Goal: Entertainment & Leisure: Consume media (video, audio)

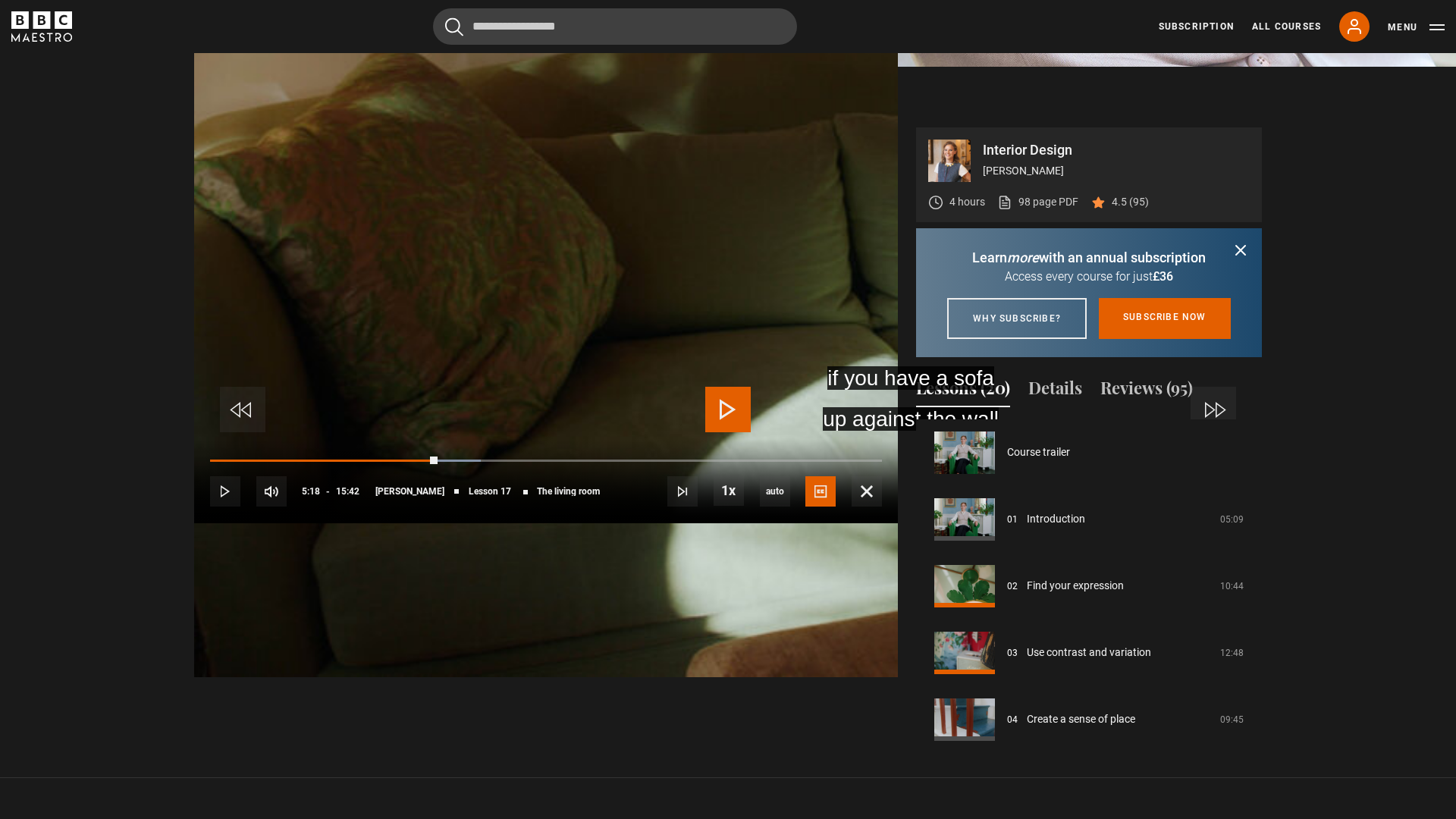
scroll to position [1068, 0]
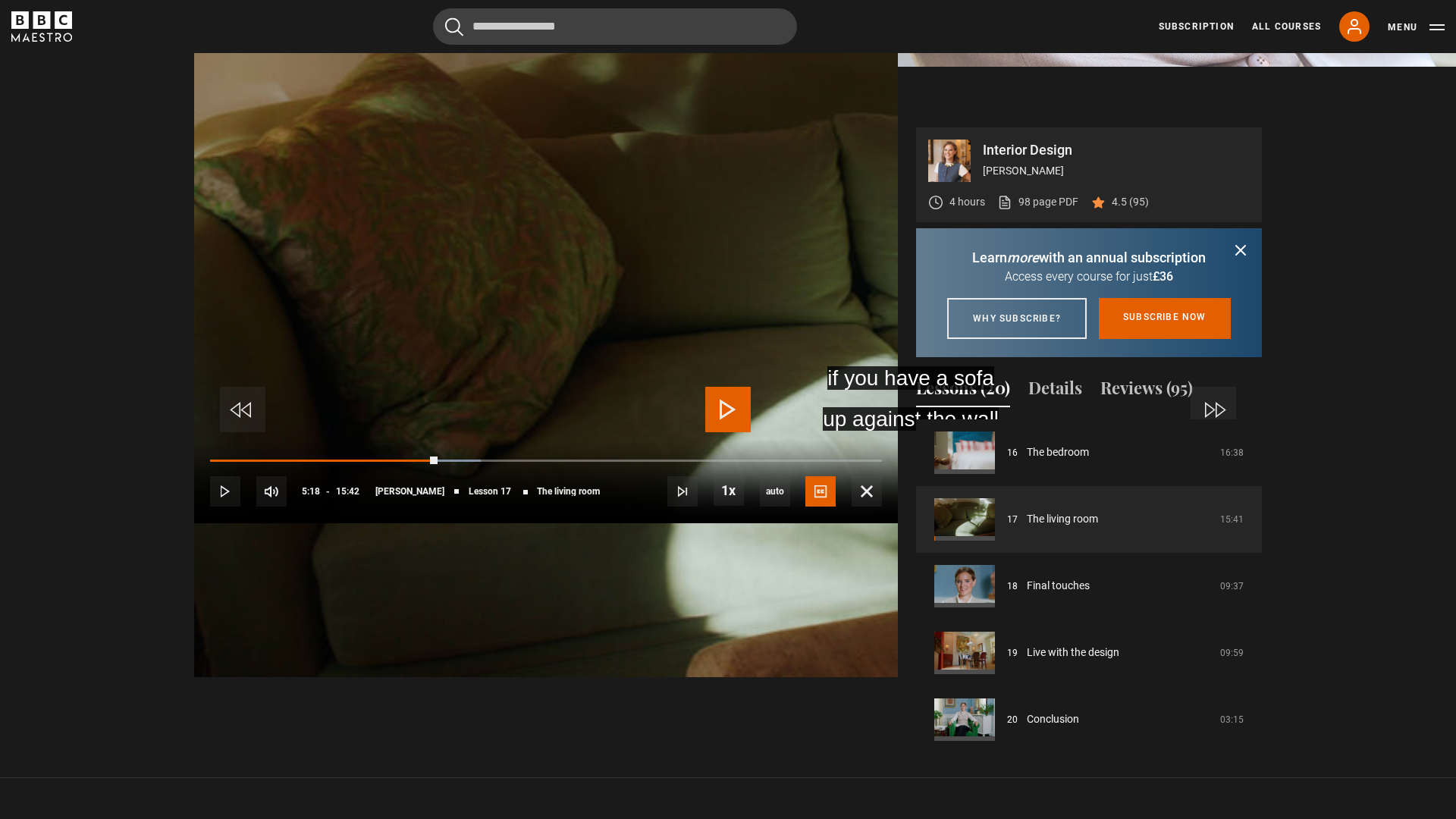
click at [741, 416] on span "Video Player" at bounding box center [728, 409] width 46 height 46
click at [733, 419] on span "Video Player" at bounding box center [728, 409] width 46 height 46
click at [739, 409] on span "Video Player" at bounding box center [728, 409] width 46 height 46
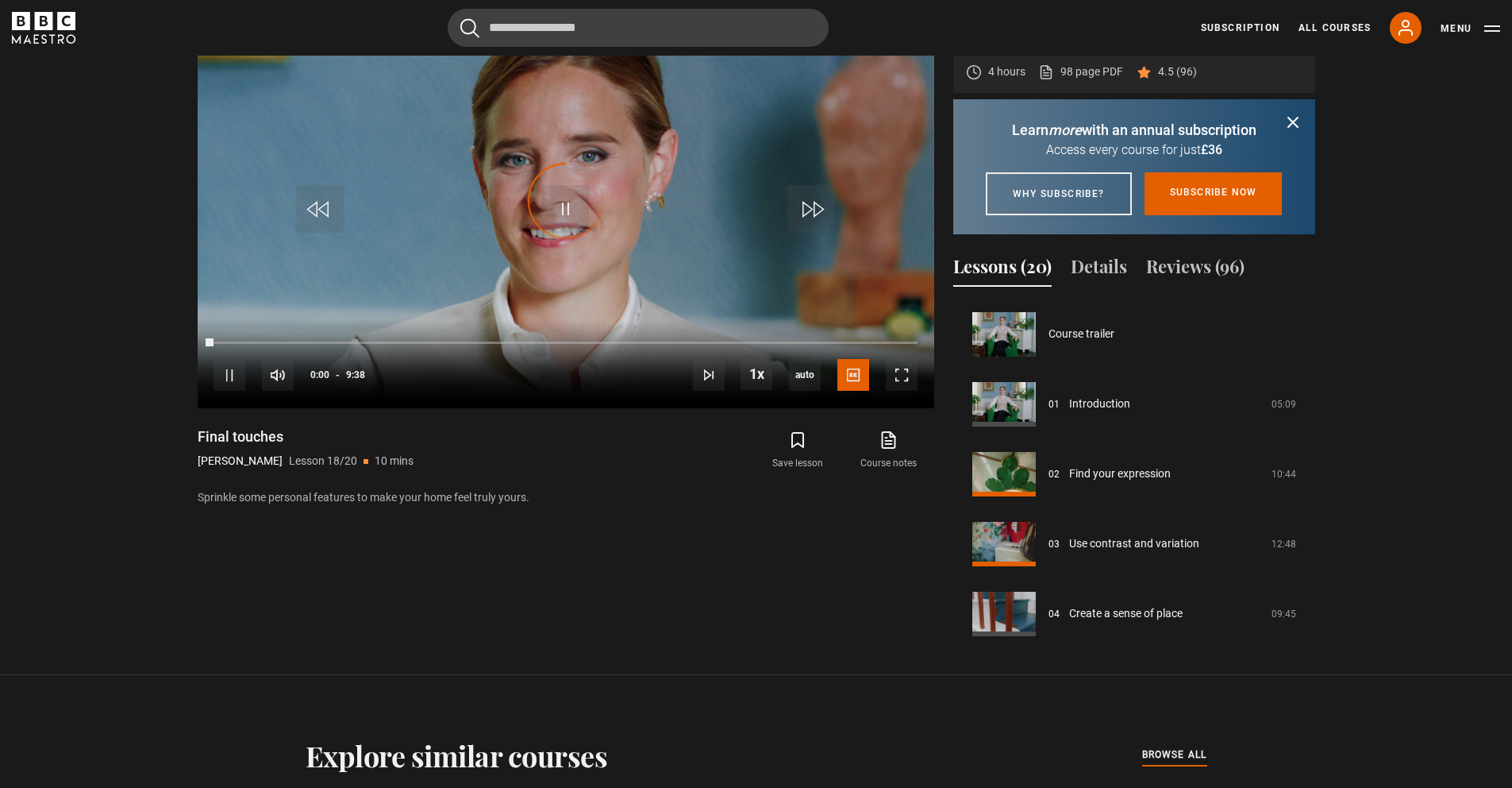
scroll to position [1124, 0]
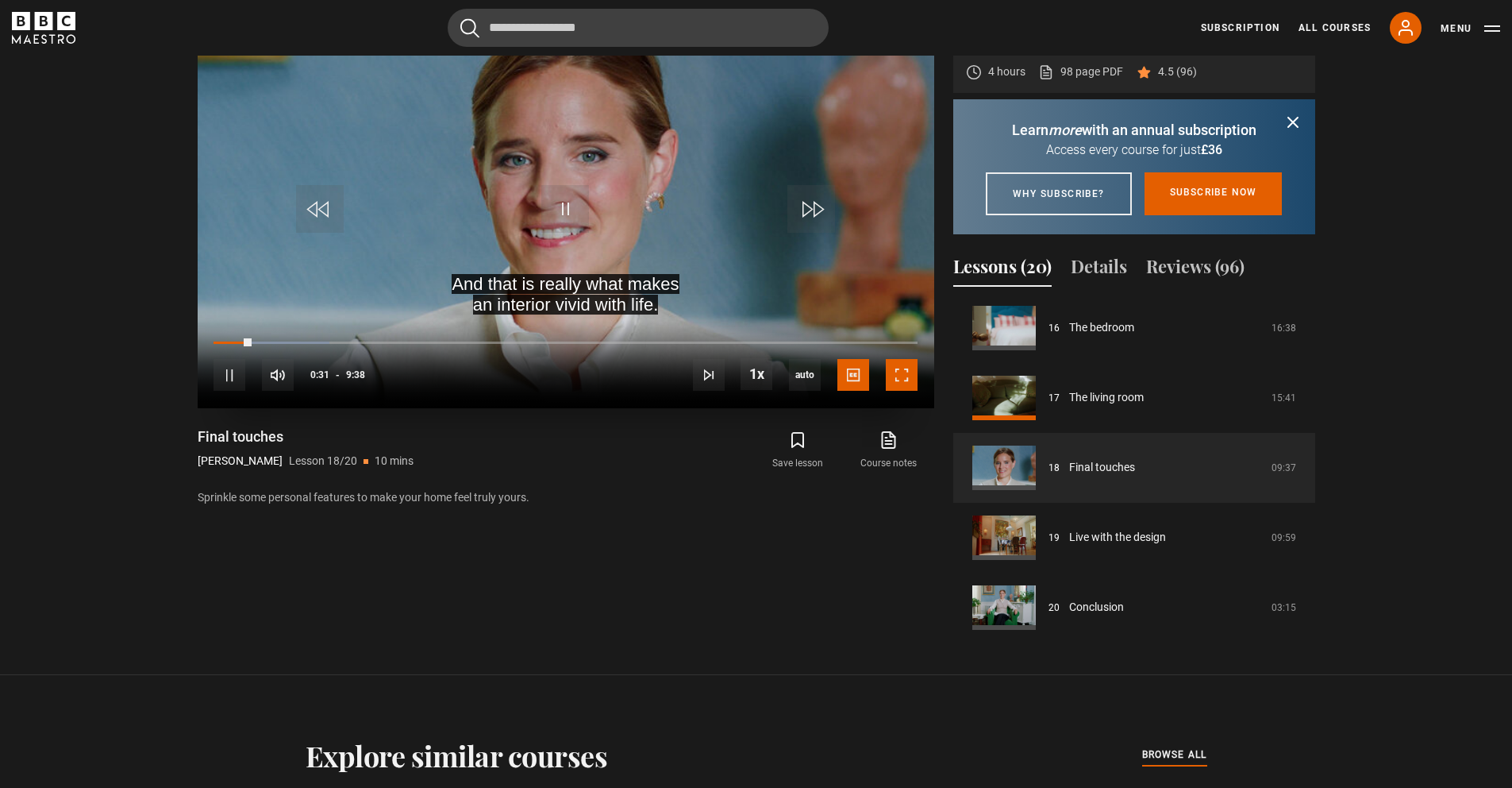
click at [900, 371] on span "Video Player" at bounding box center [901, 374] width 32 height 32
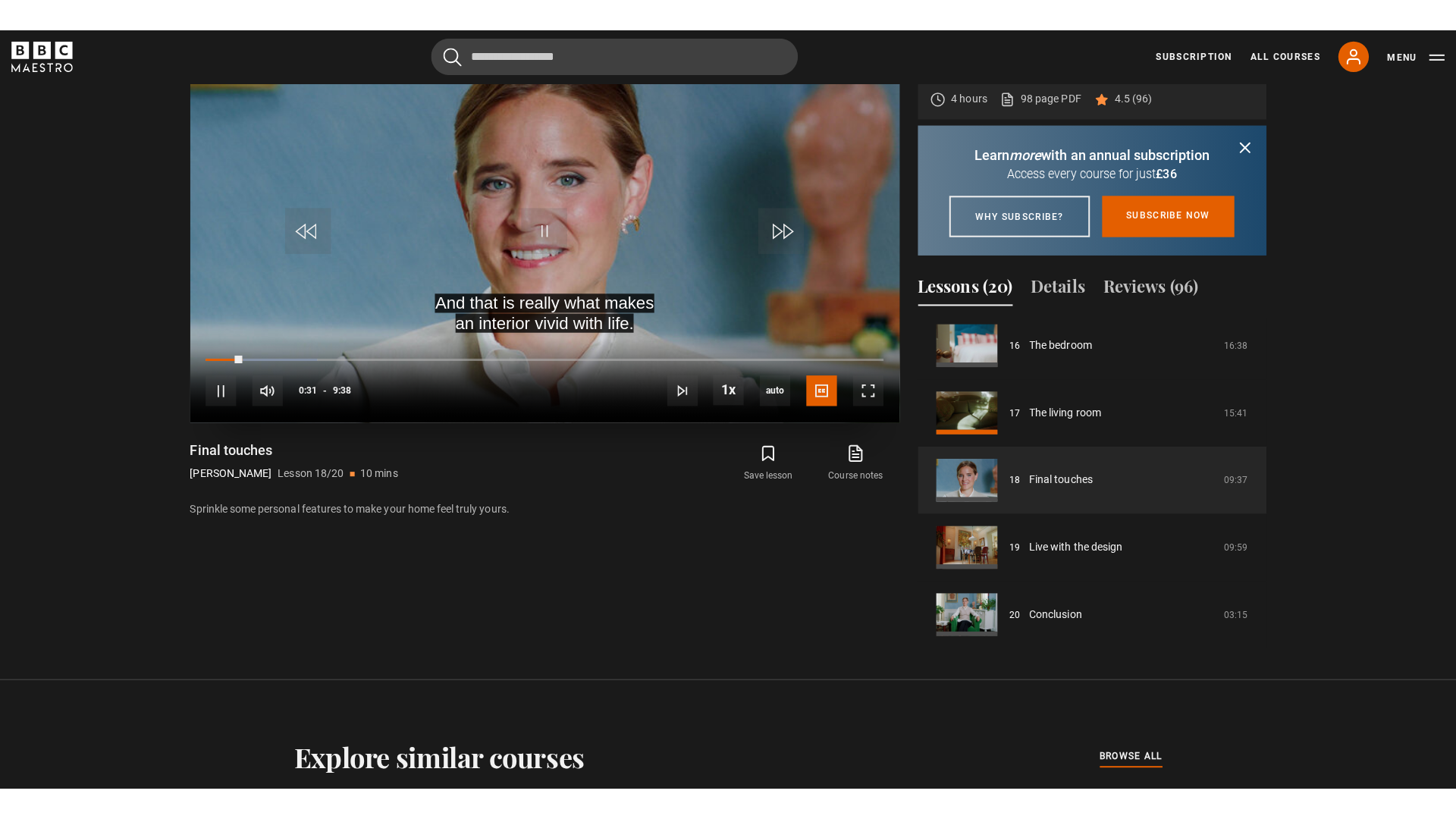
scroll to position [820, 0]
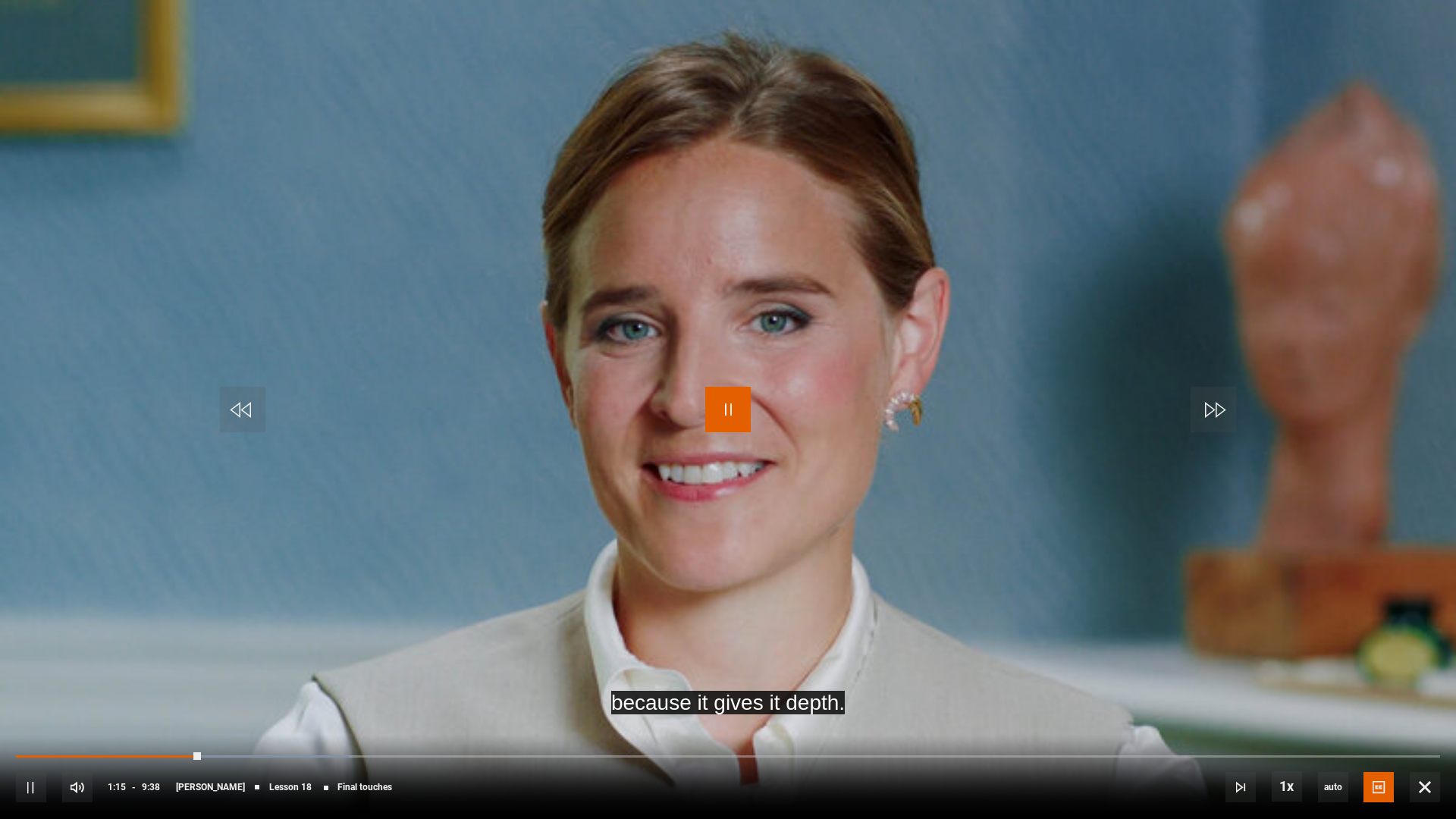
click at [750, 407] on span "Video Player" at bounding box center [728, 409] width 46 height 46
click at [717, 399] on span "Video Player" at bounding box center [728, 409] width 46 height 46
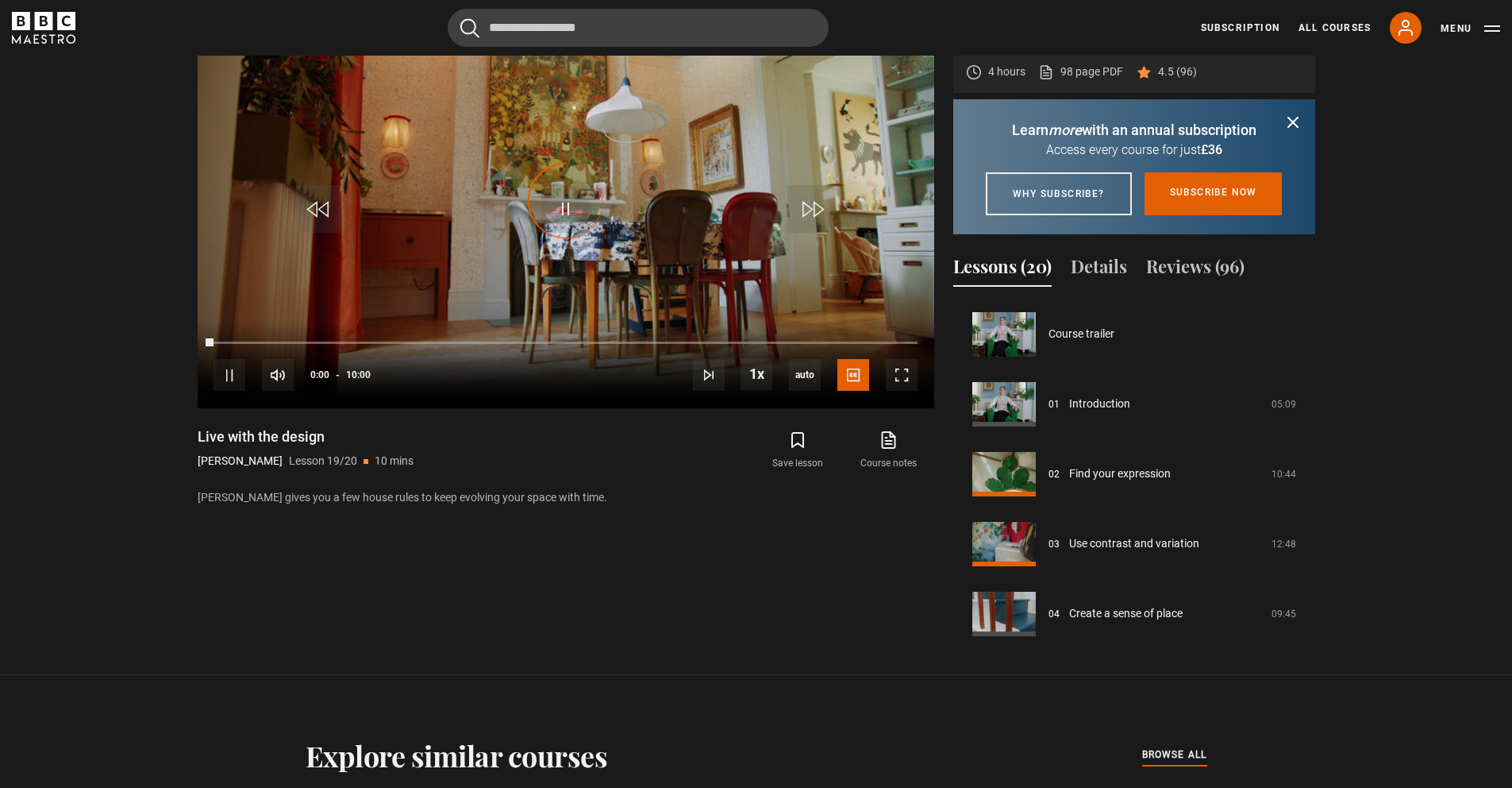
scroll to position [1124, 0]
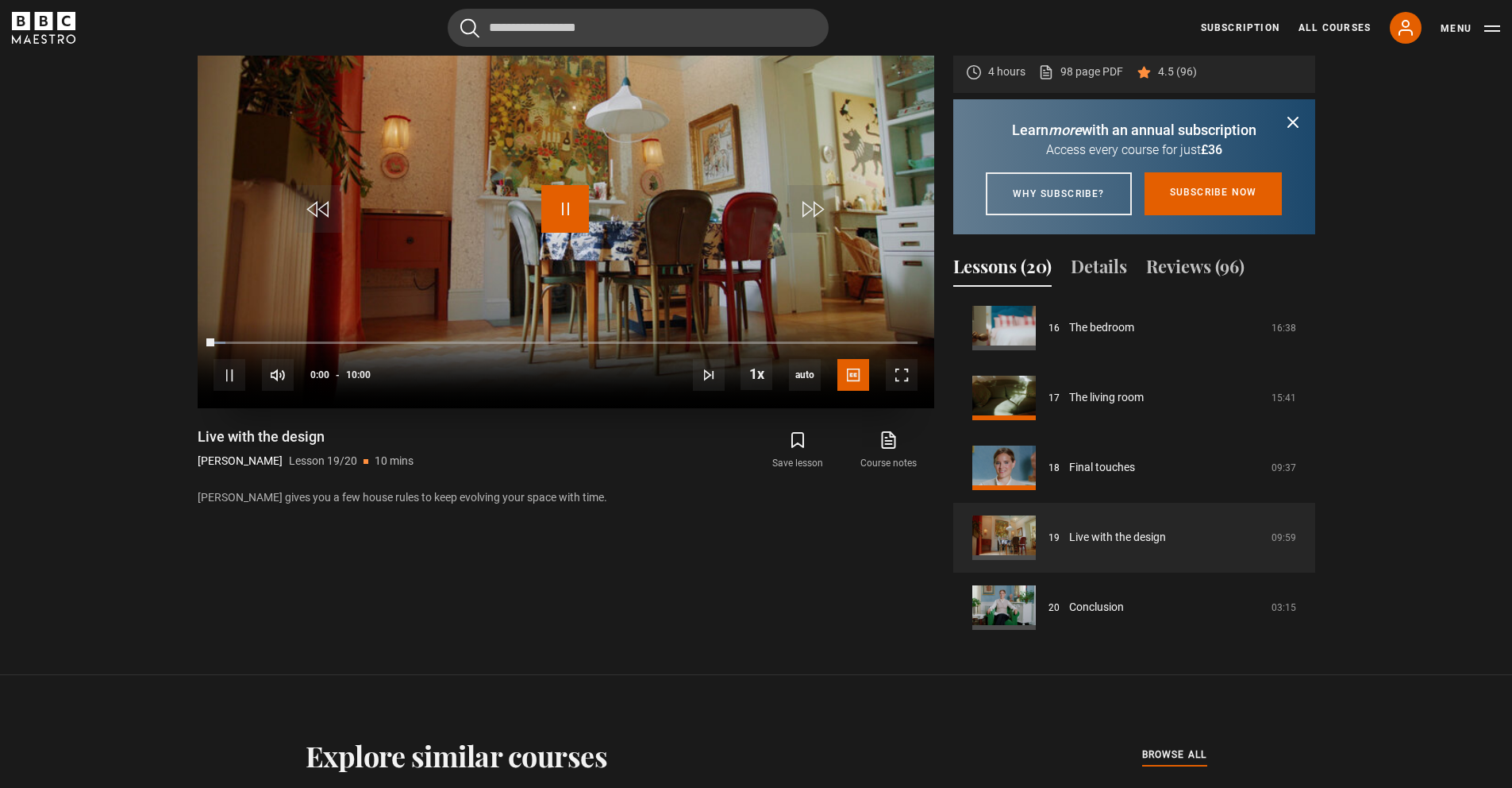
click at [569, 212] on span "Video Player" at bounding box center [565, 209] width 48 height 48
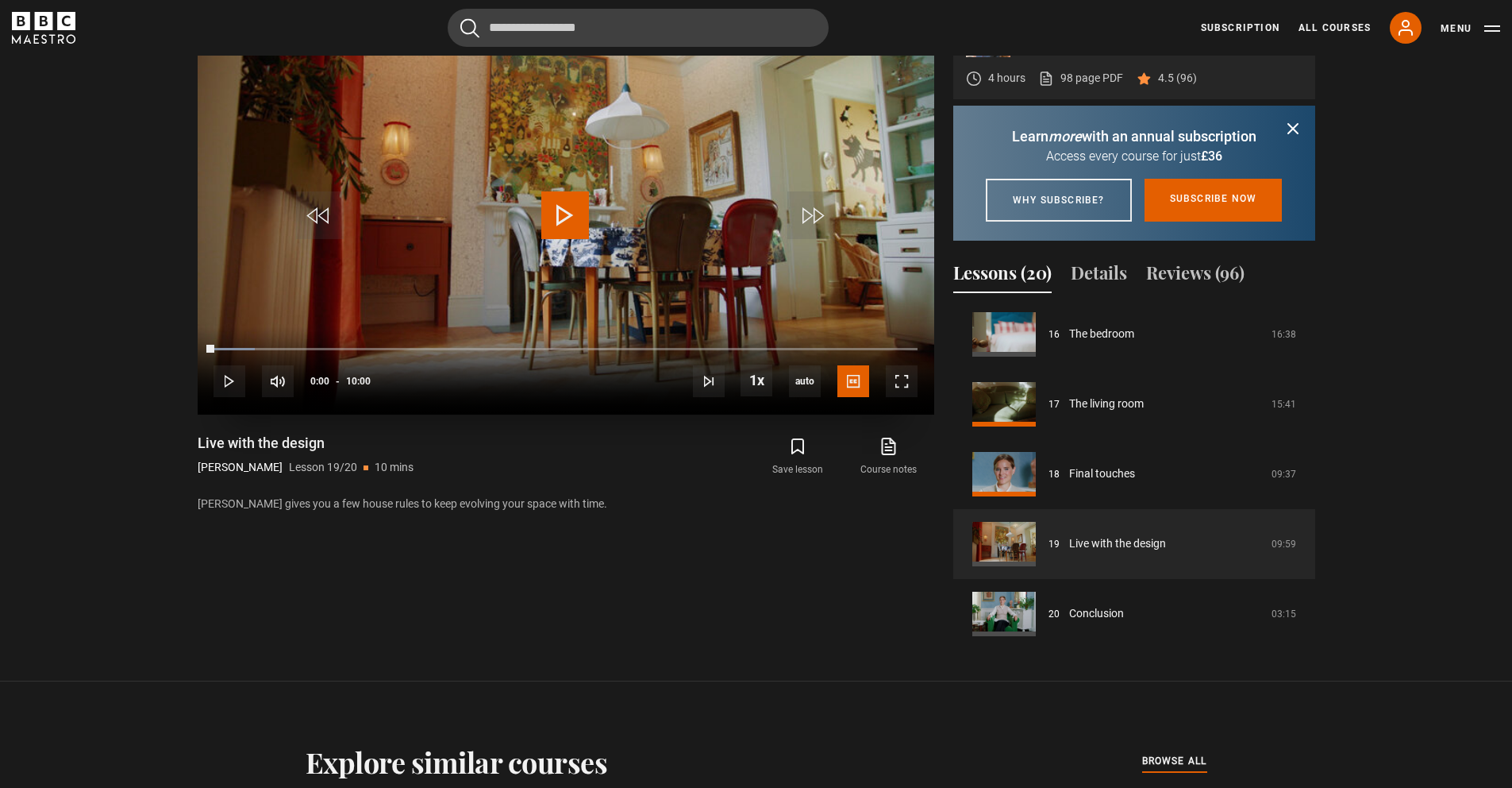
click at [550, 217] on span "Video Player" at bounding box center [565, 215] width 48 height 48
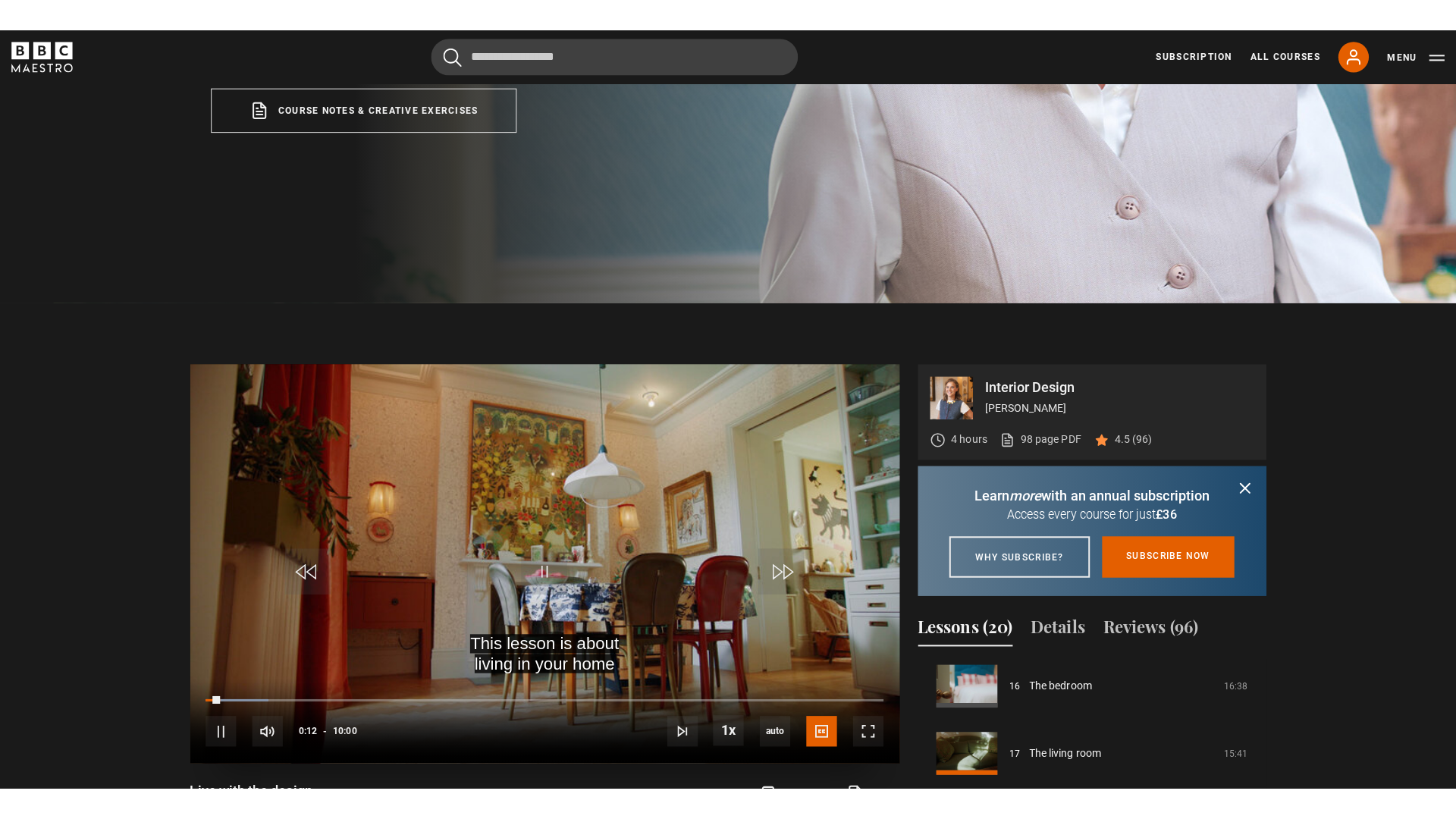
scroll to position [491, 0]
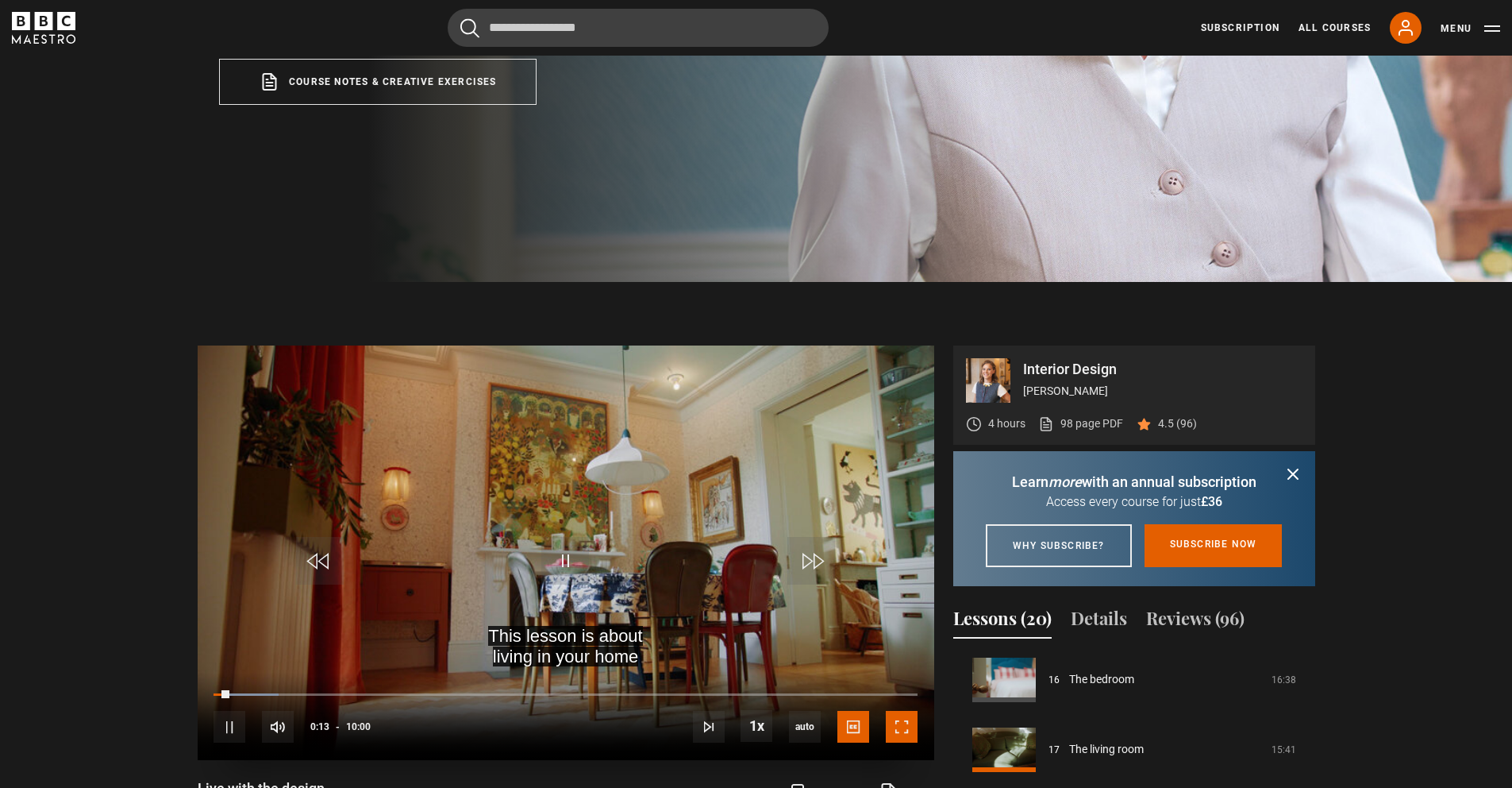
click at [909, 722] on span "Video Player" at bounding box center [901, 726] width 32 height 32
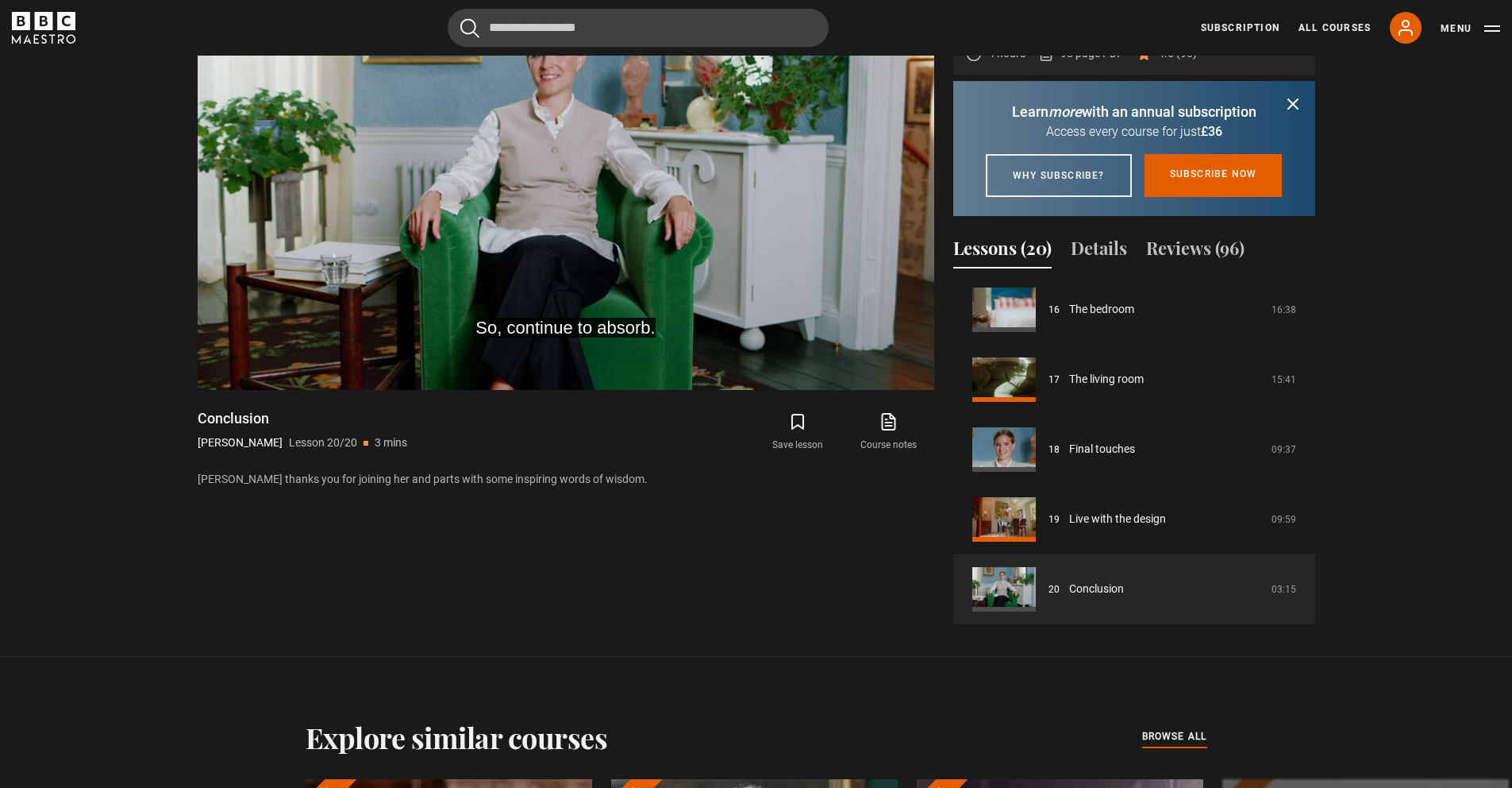
scroll to position [687, 0]
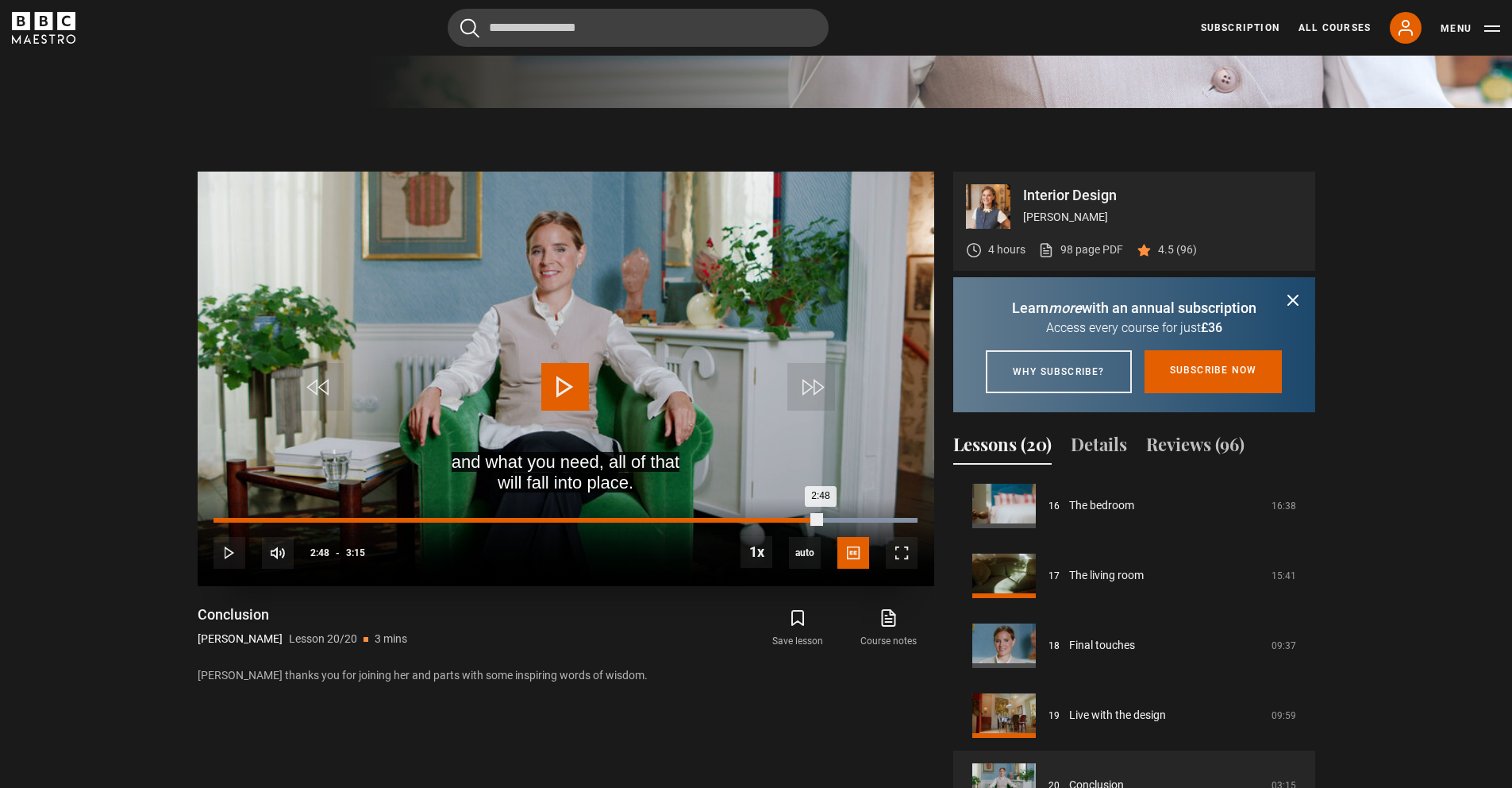
drag, startPoint x: 883, startPoint y: 517, endPoint x: 817, endPoint y: 522, distance: 66.2
click at [817, 522] on div "2:48" at bounding box center [516, 520] width 607 height 5
drag, startPoint x: 818, startPoint y: 517, endPoint x: 776, endPoint y: 522, distance: 42.3
click at [776, 522] on div "2:37" at bounding box center [497, 520] width 567 height 5
drag, startPoint x: 773, startPoint y: 522, endPoint x: 786, endPoint y: 518, distance: 13.6
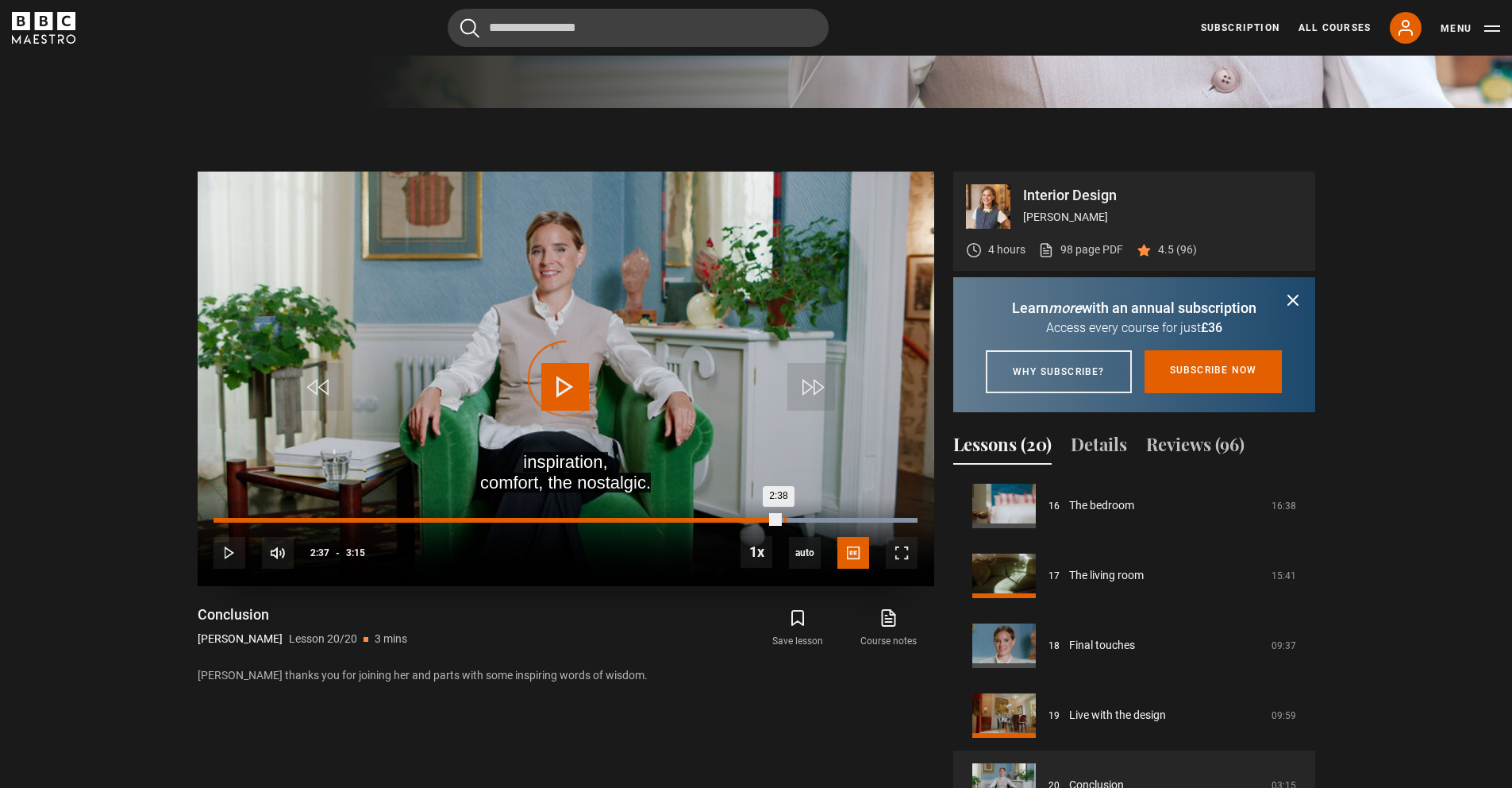
click at [778, 518] on div "2:38" at bounding box center [496, 520] width 565 height 5
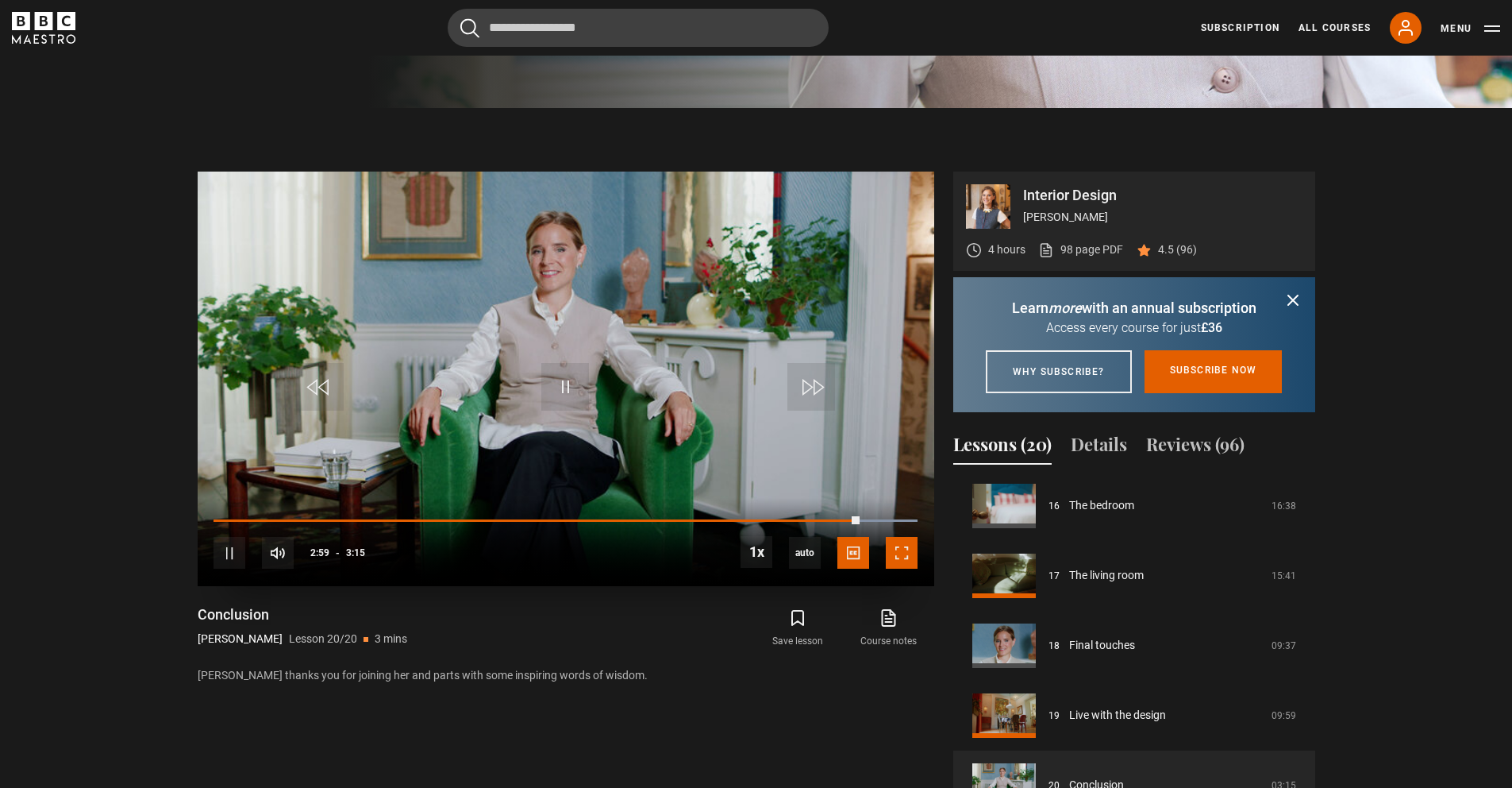
click at [902, 569] on span "Video Player" at bounding box center [901, 552] width 32 height 32
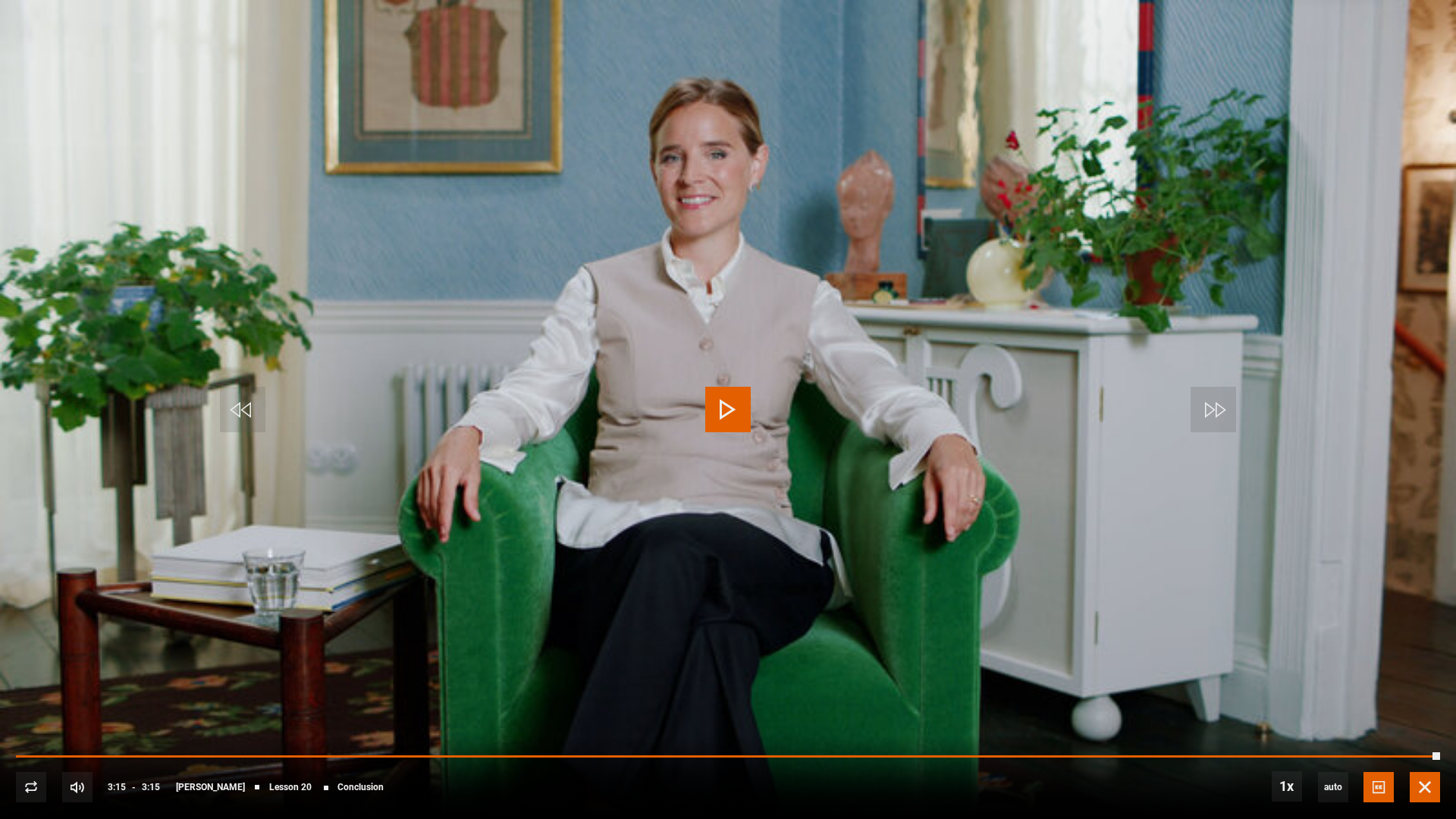
click at [1426, 795] on span "Video Player" at bounding box center [1424, 786] width 30 height 30
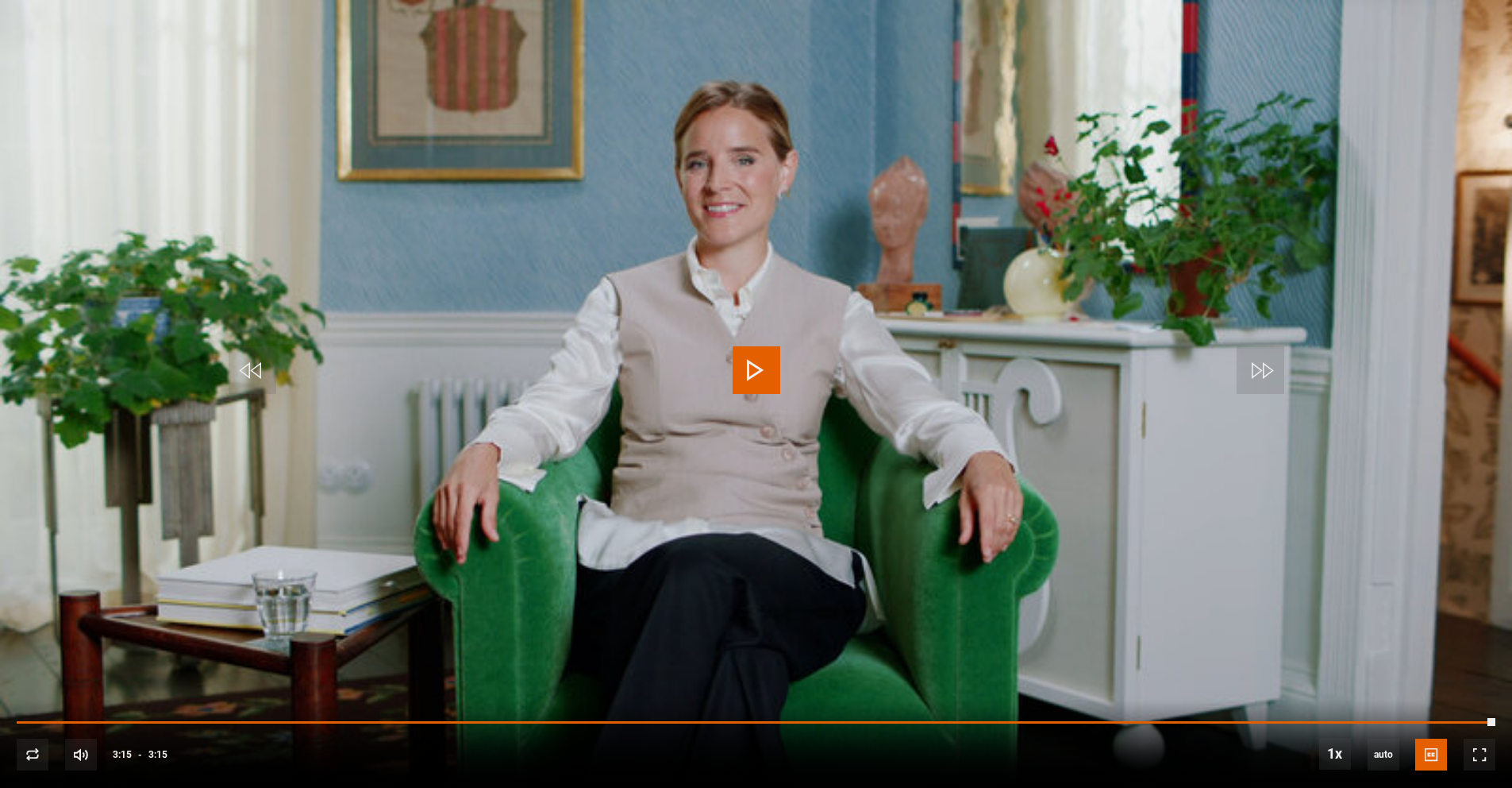
scroll to position [0, 0]
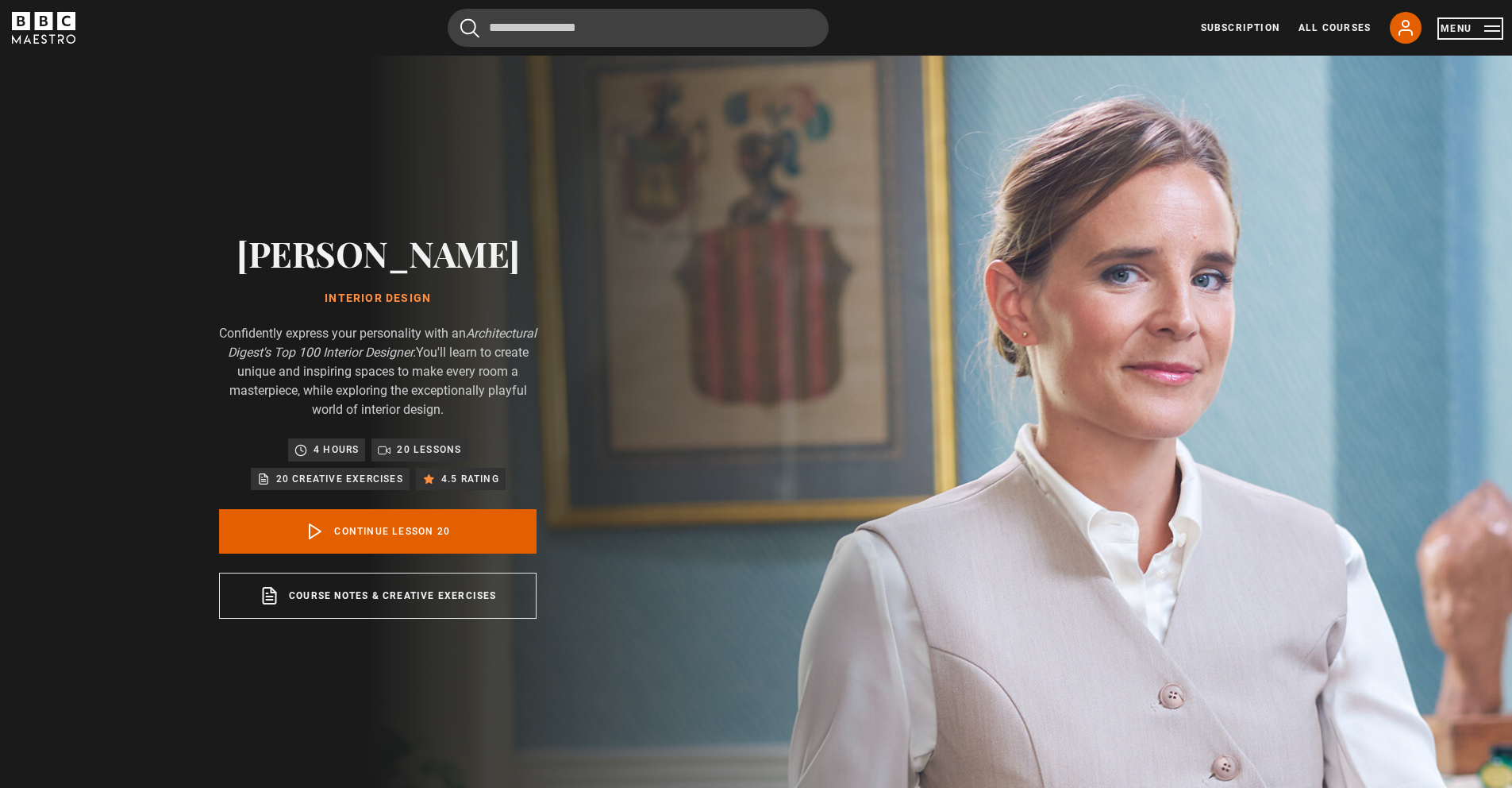
click at [1462, 36] on button "Menu" at bounding box center [1470, 28] width 60 height 16
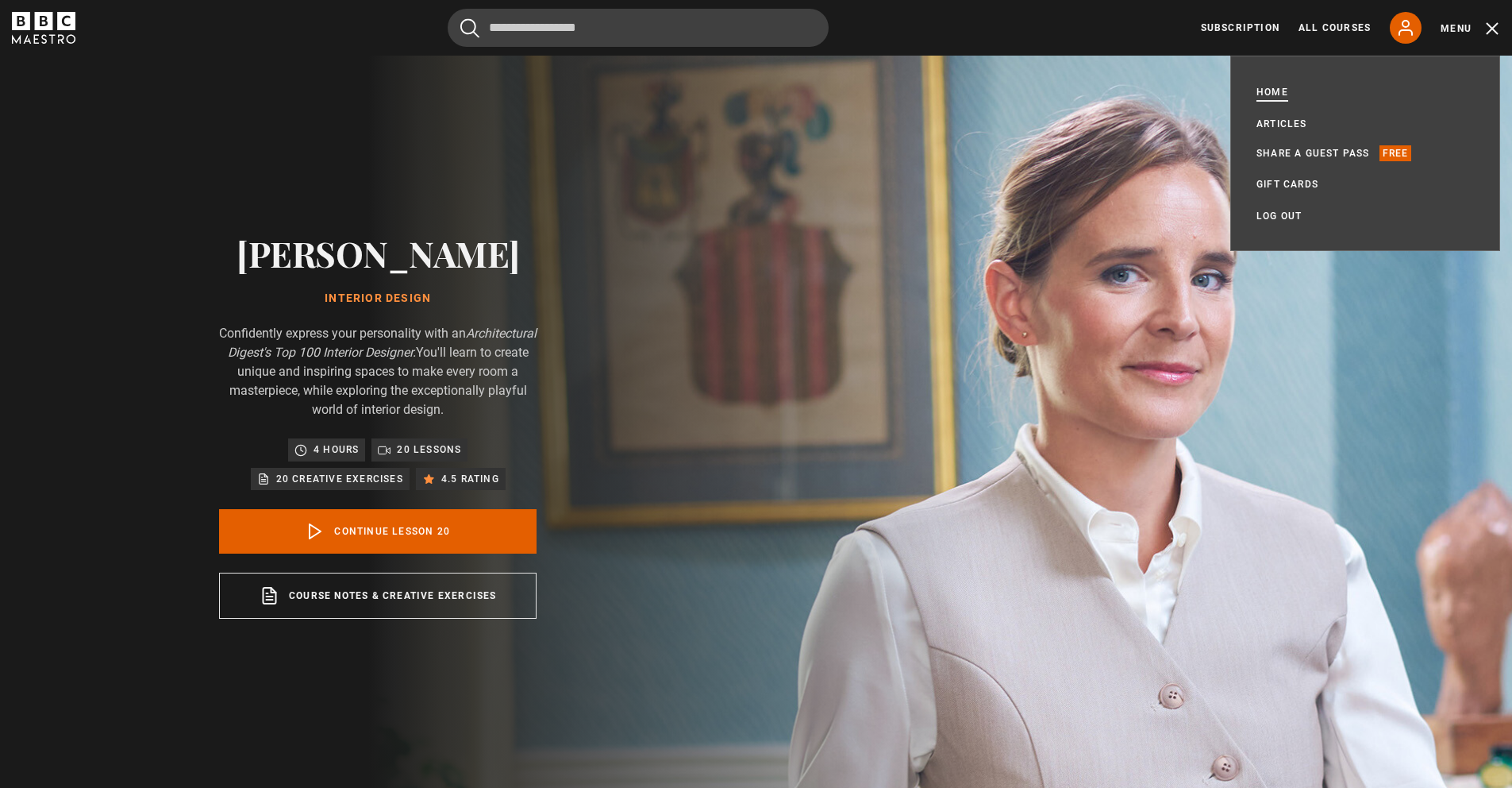
click at [1273, 89] on link "Home" at bounding box center [1271, 92] width 32 height 16
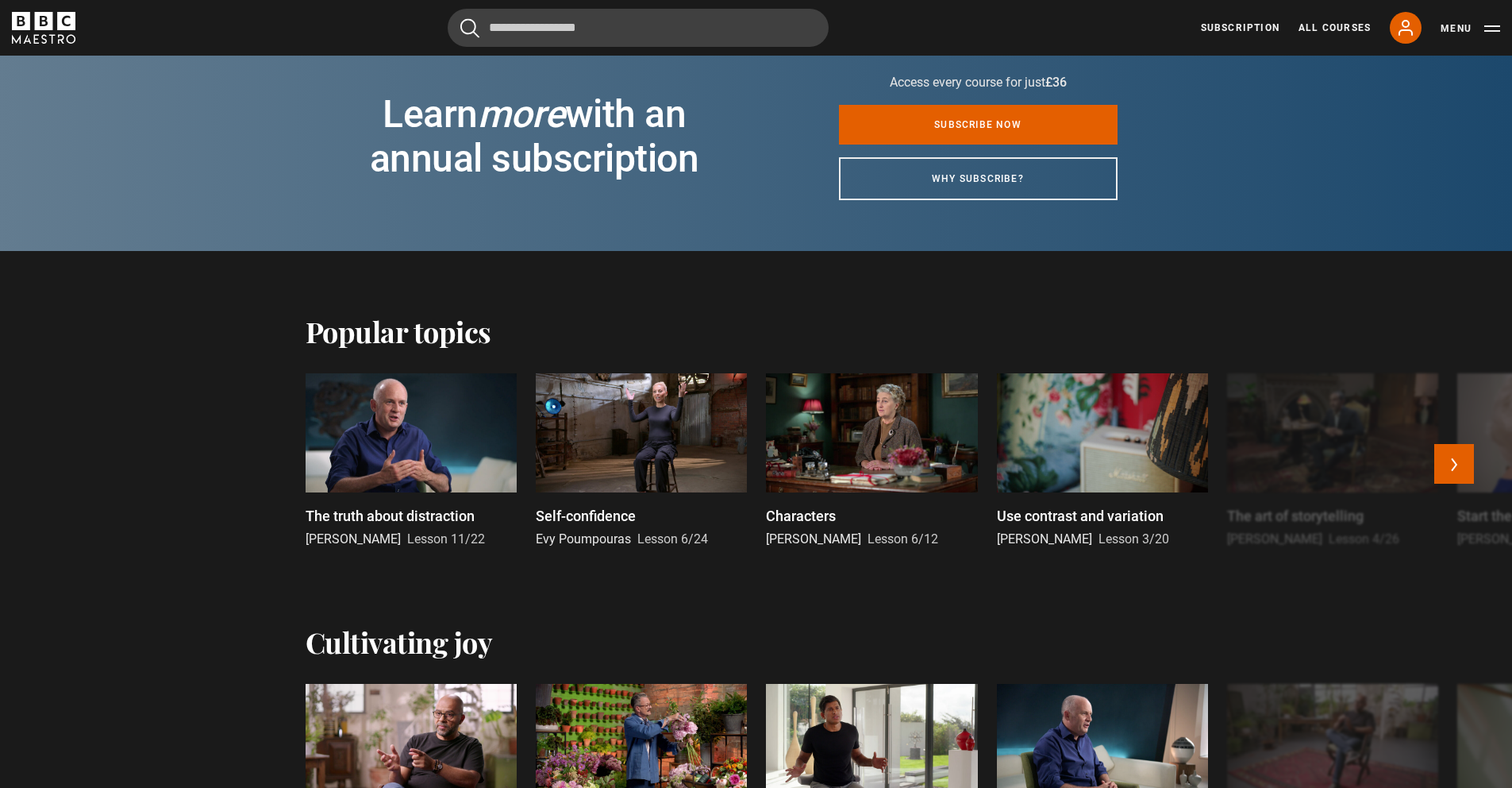
scroll to position [1686, 0]
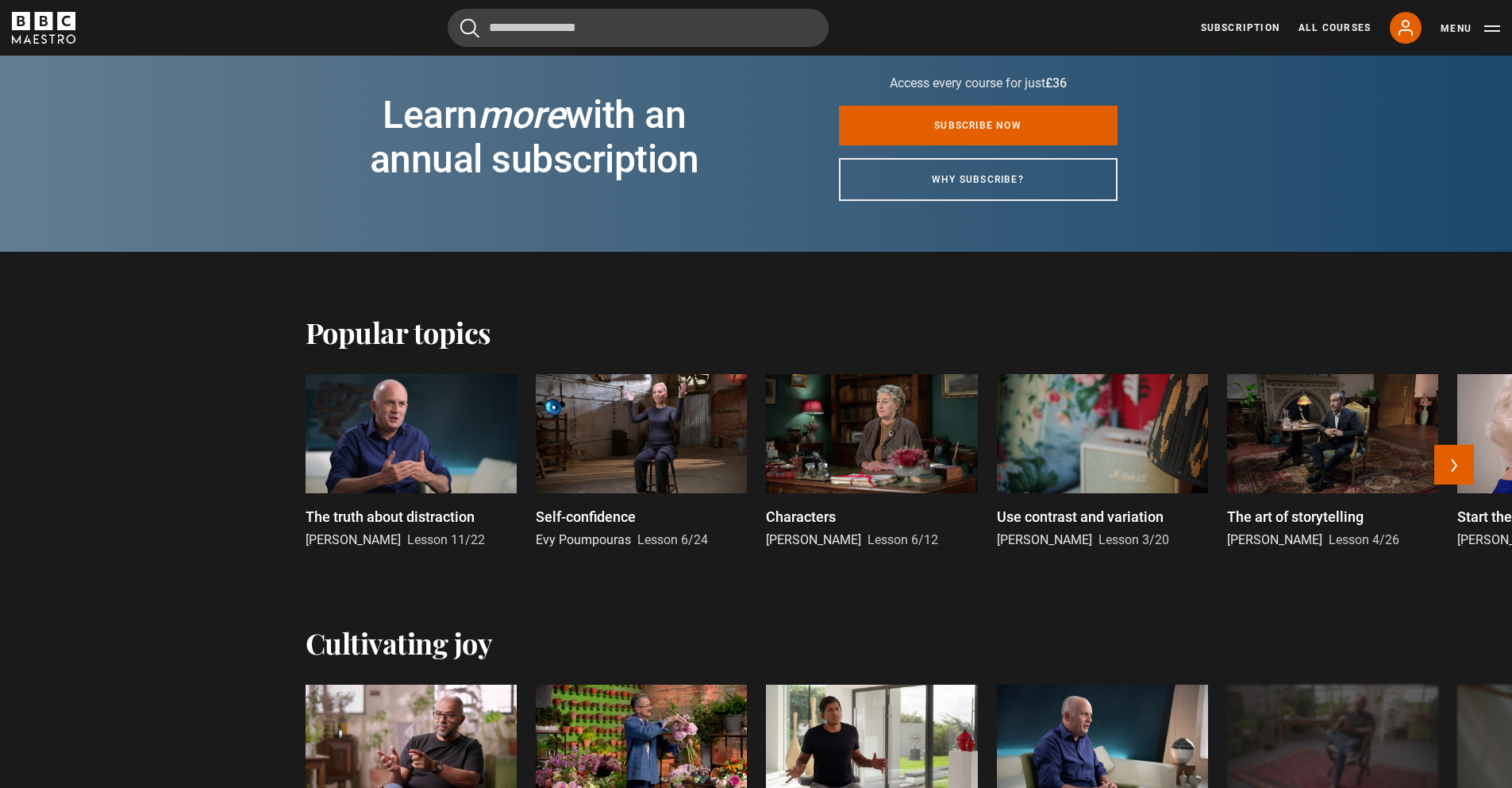
click at [597, 487] on div at bounding box center [641, 434] width 211 height 120
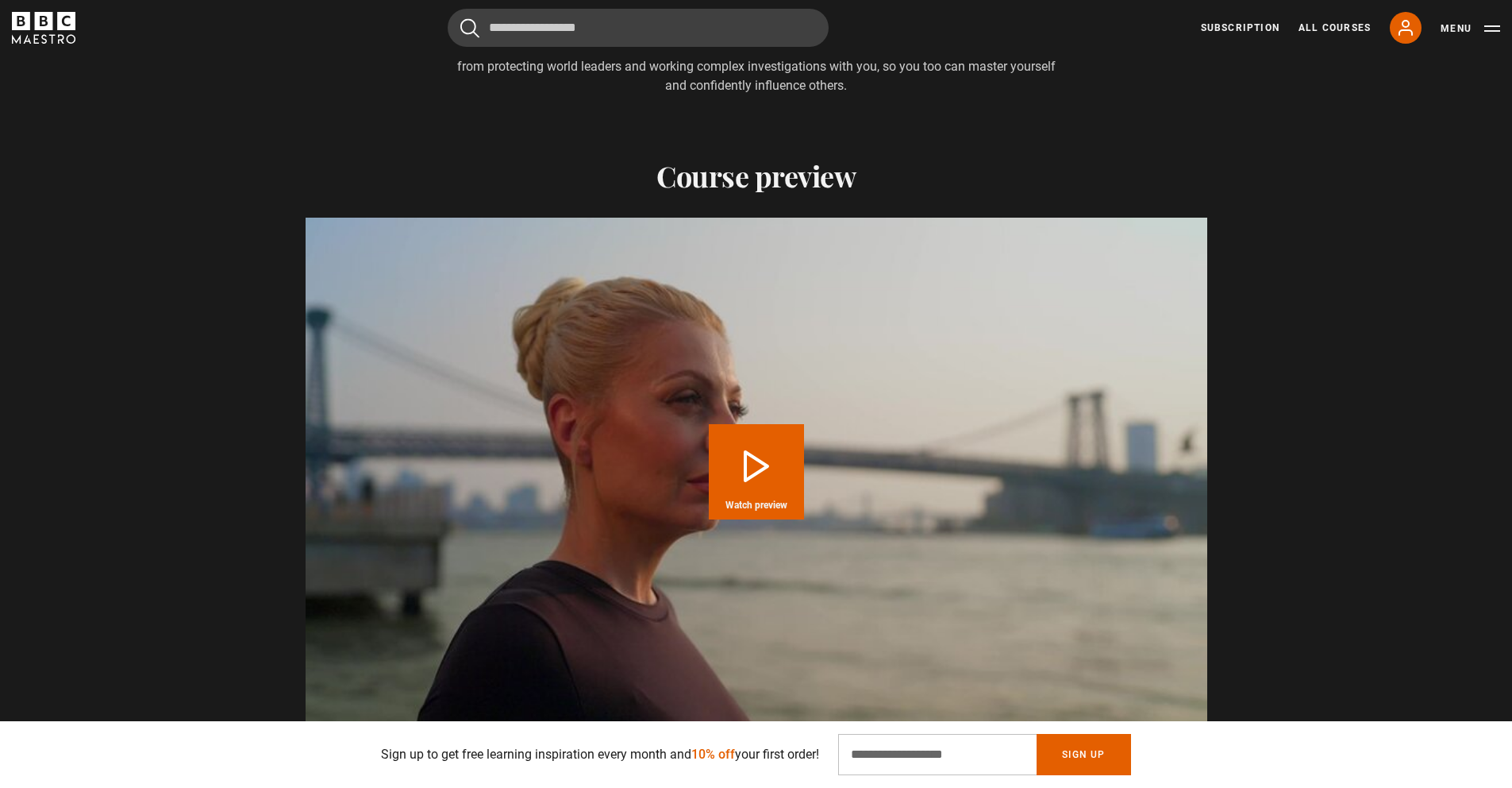
scroll to position [1548, 0]
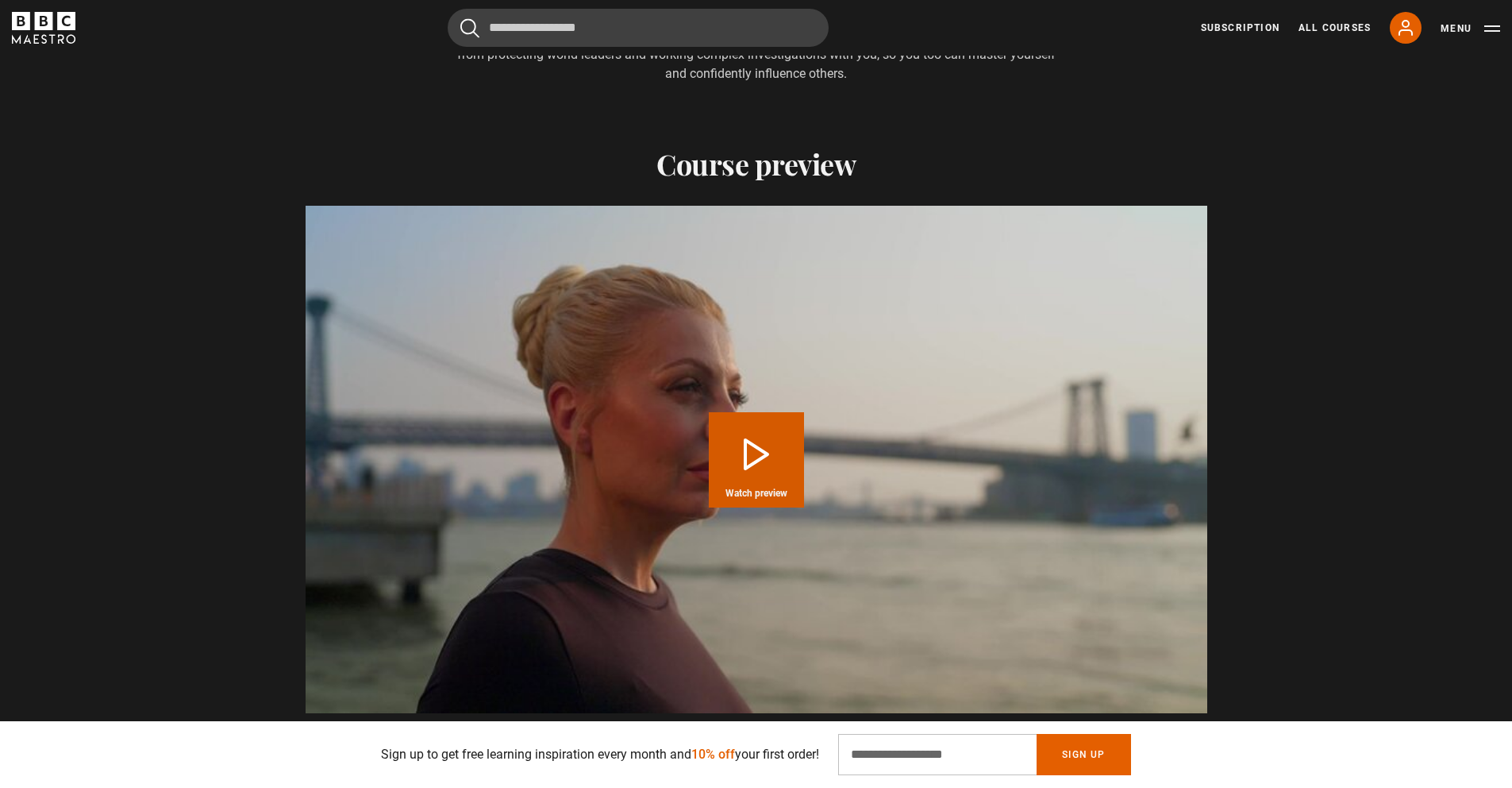
click at [751, 488] on span "Watch preview" at bounding box center [756, 493] width 62 height 9
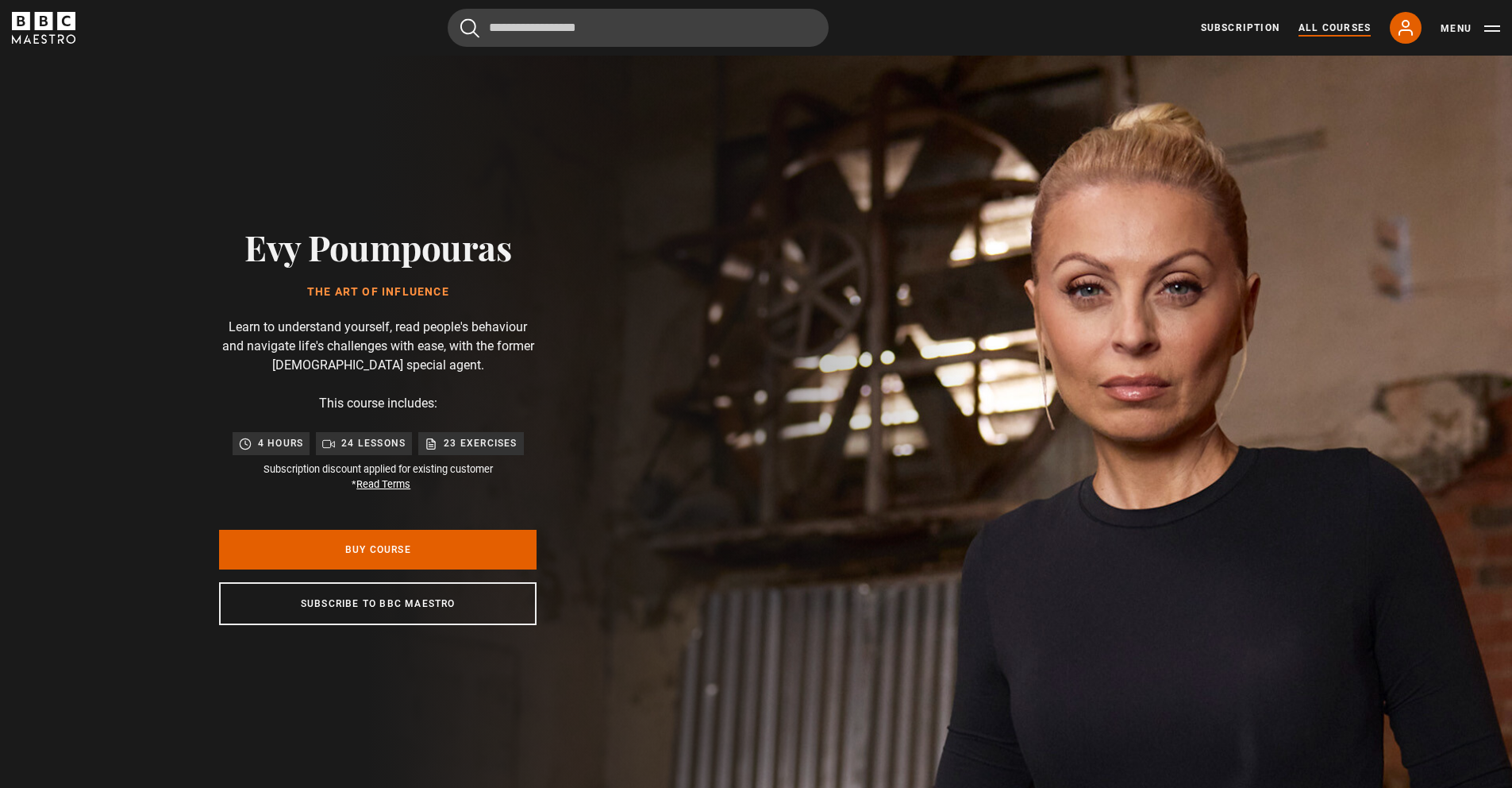
scroll to position [0, 1663]
click at [1337, 30] on link "All Courses" at bounding box center [1335, 27] width 73 height 15
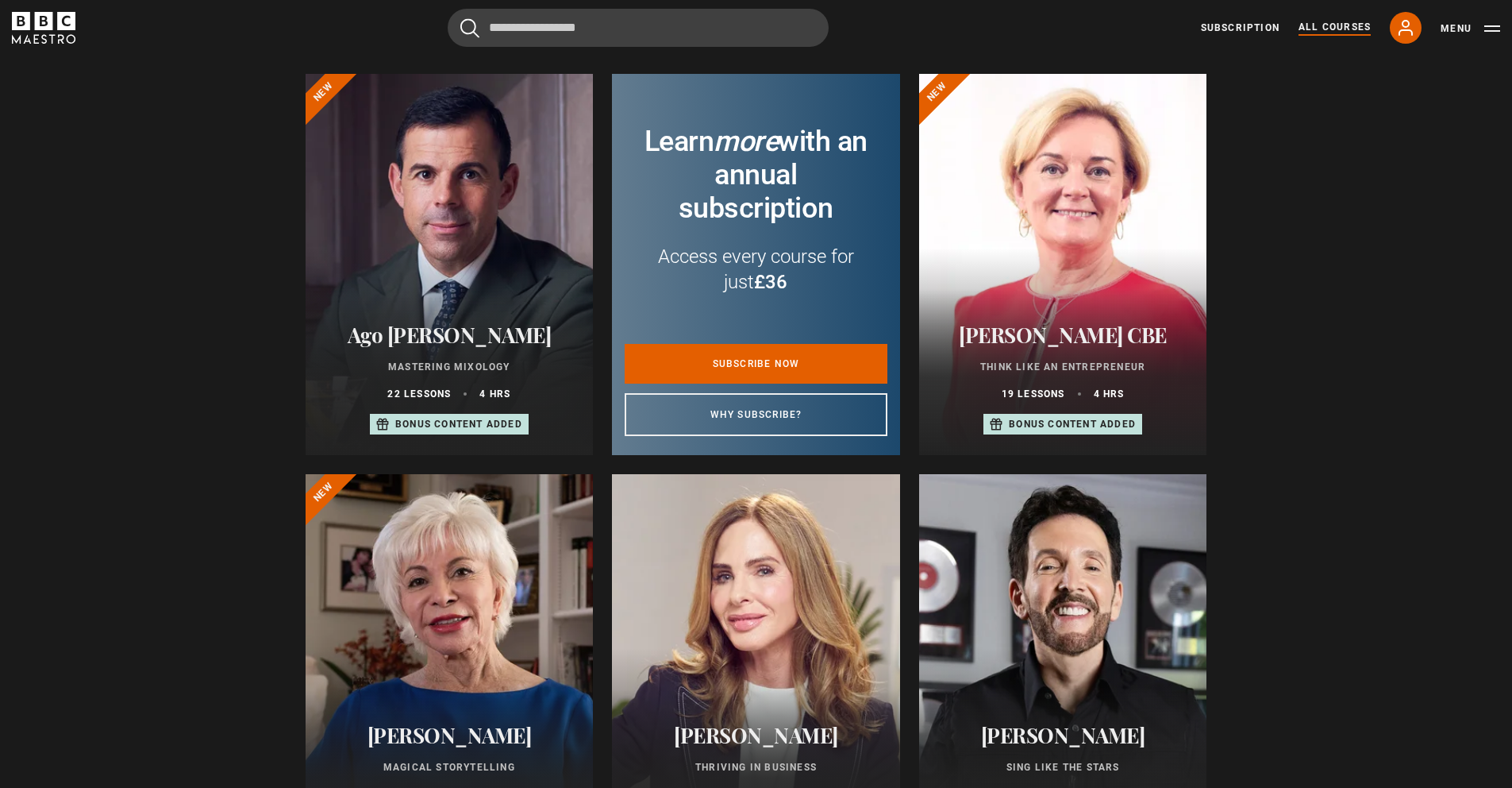
scroll to position [604, 0]
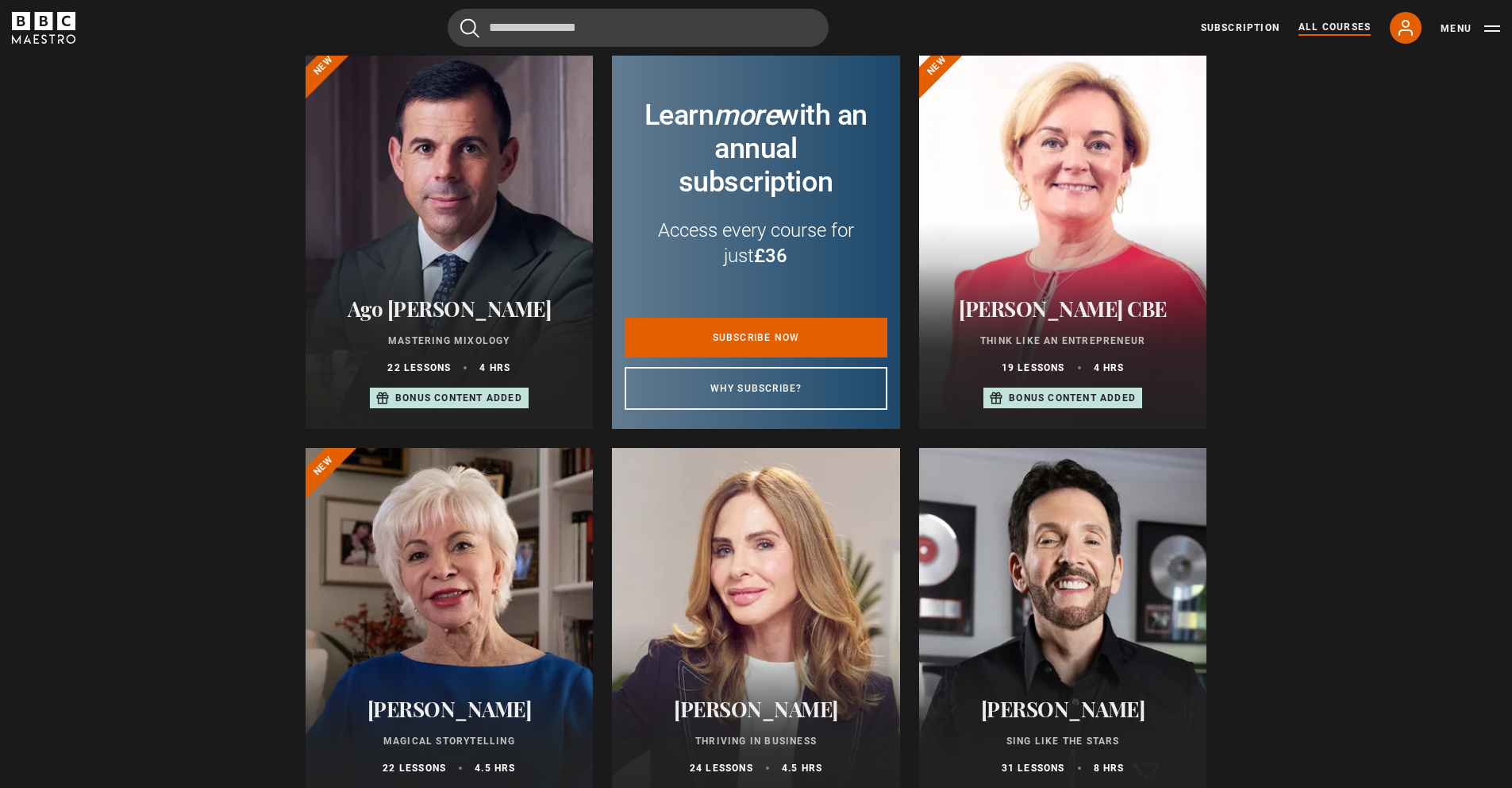
click at [1107, 266] on div at bounding box center [1063, 238] width 288 height 381
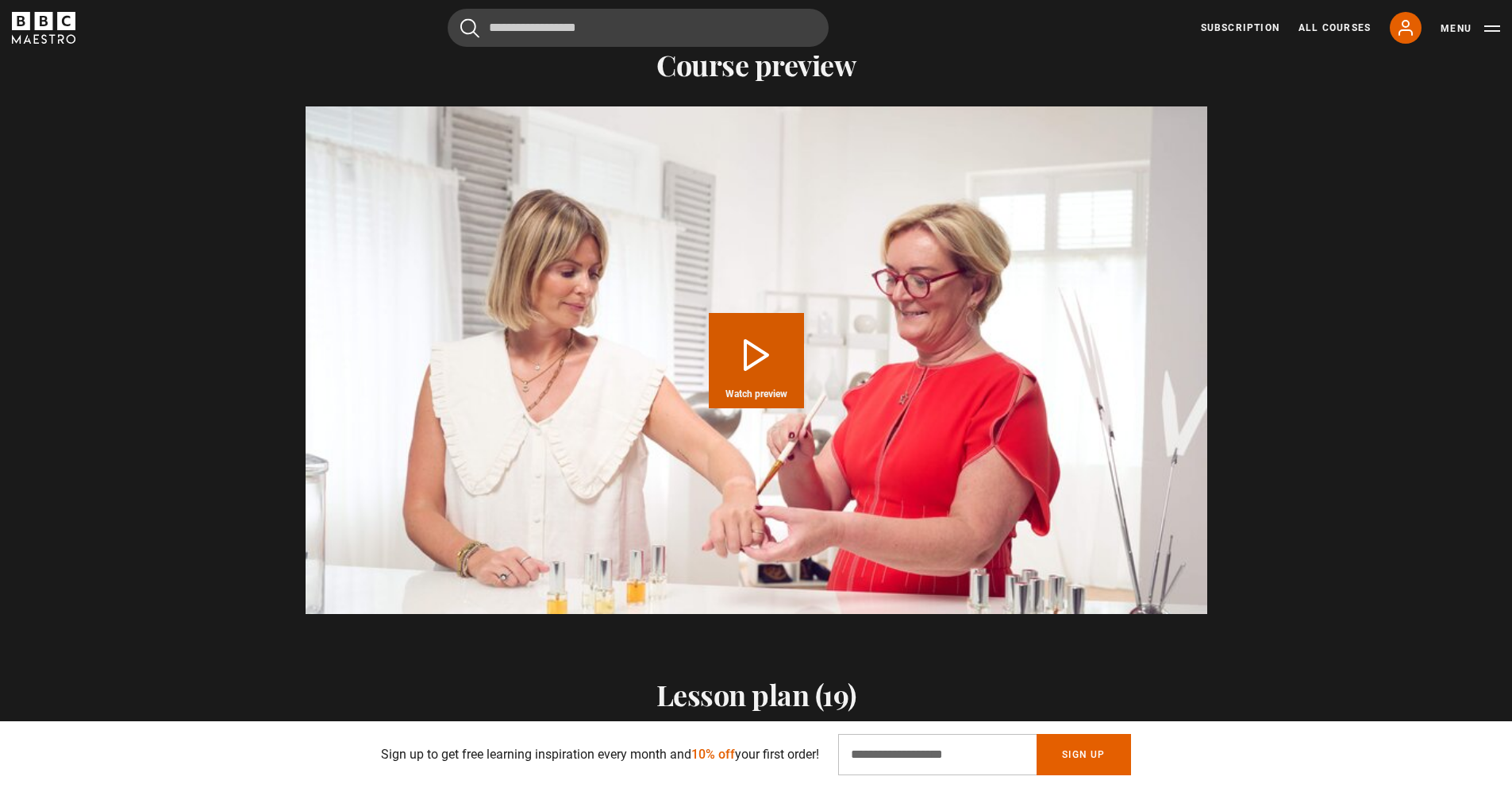
scroll to position [1590, 0]
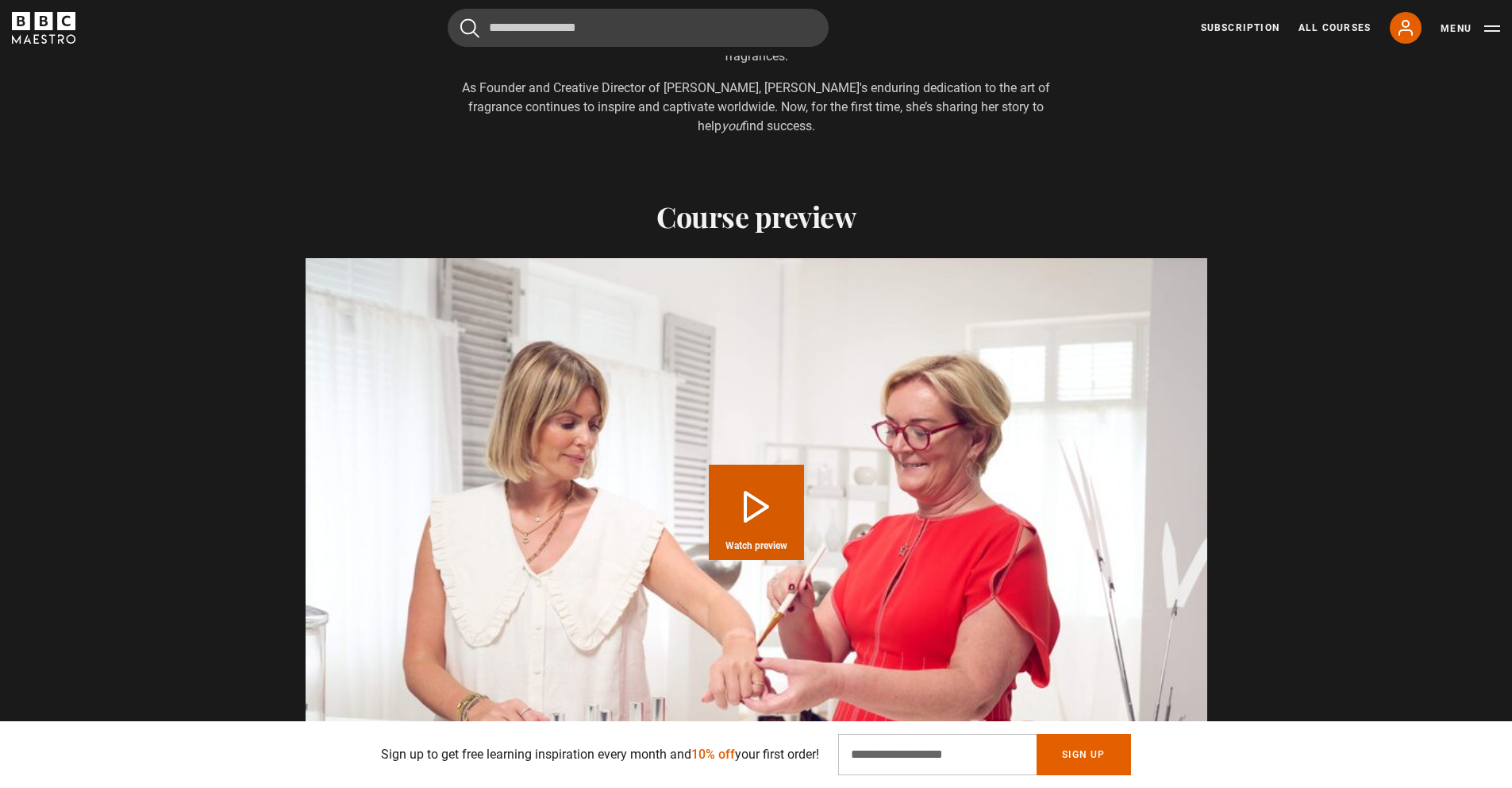
click at [759, 464] on button "Play Course overview for Think Like an Entrepreneur with [PERSON_NAME] CBE Watc…" at bounding box center [757, 512] width 96 height 96
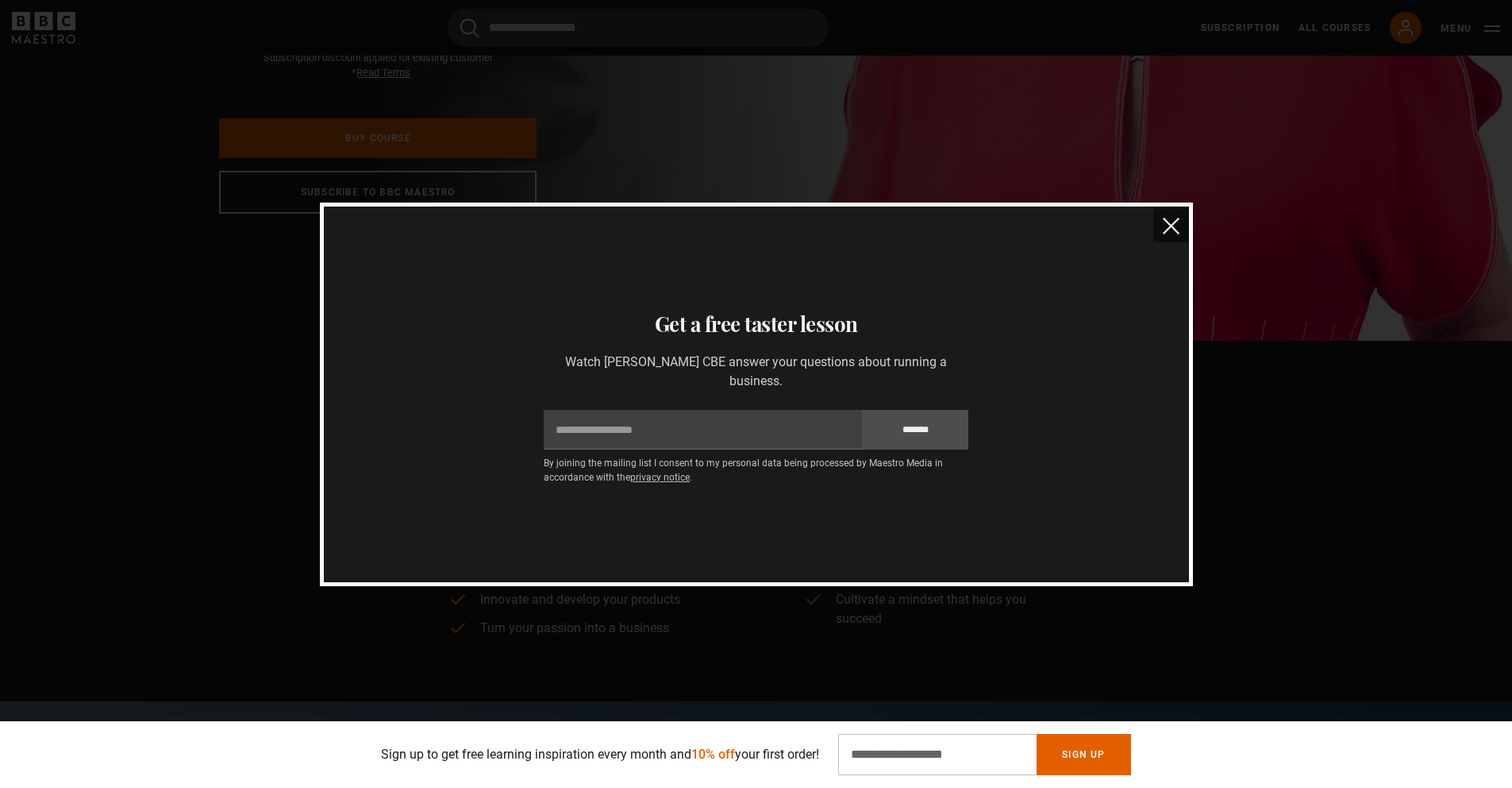
scroll to position [0, 1039]
click at [1166, 234] on img "close" at bounding box center [1172, 226] width 17 height 17
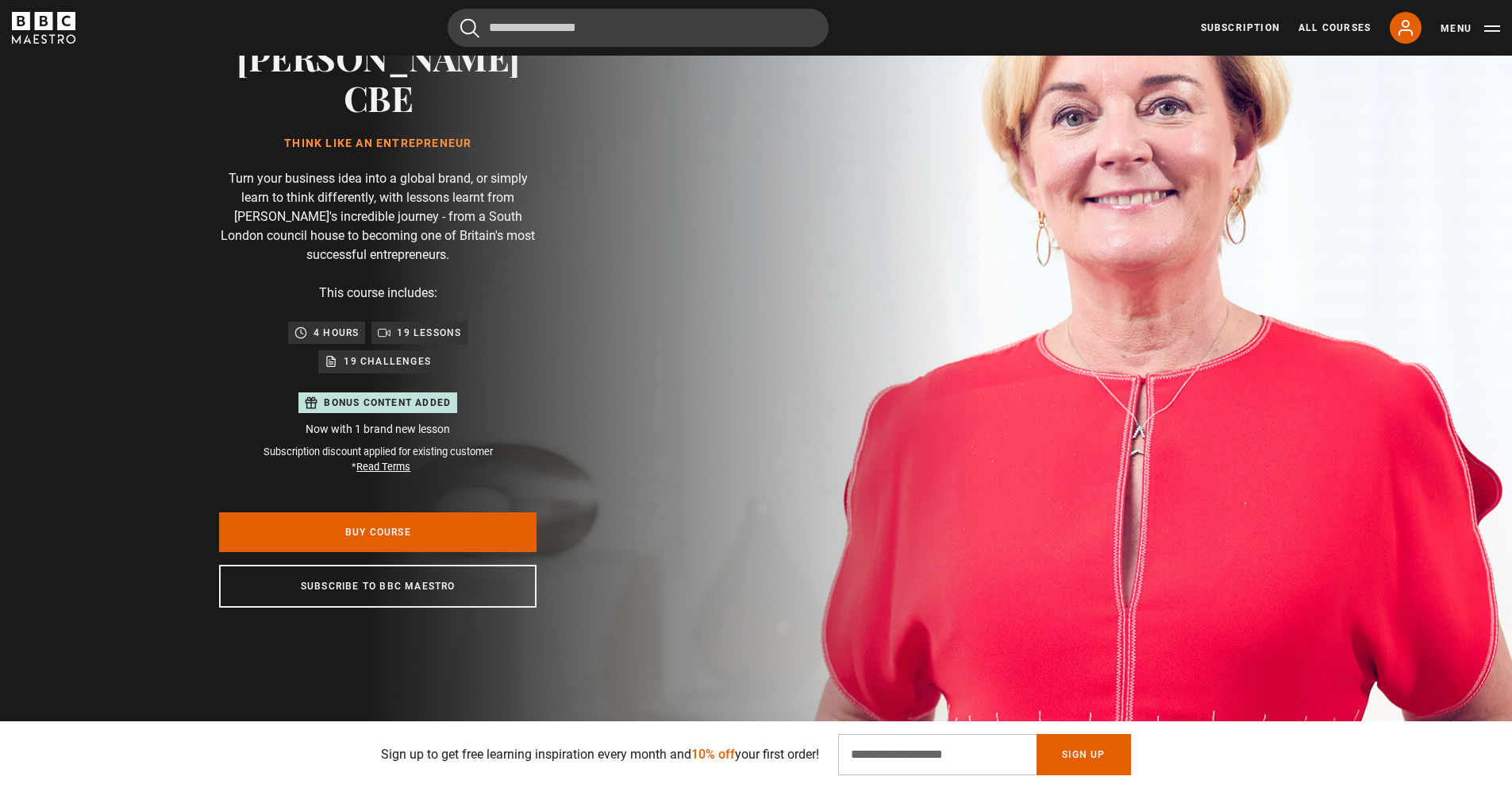
scroll to position [0, 0]
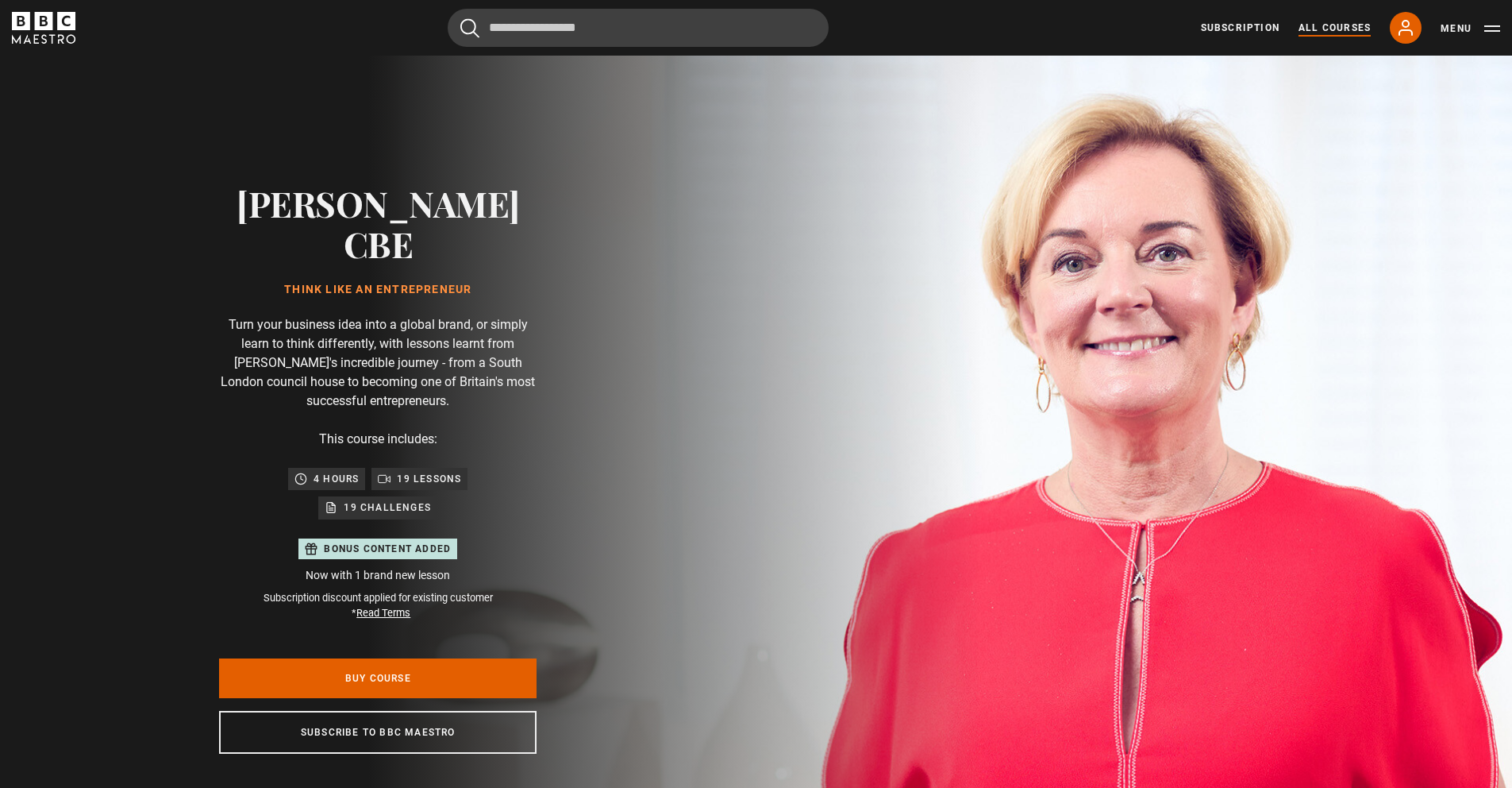
click at [1317, 27] on link "All Courses" at bounding box center [1335, 27] width 73 height 15
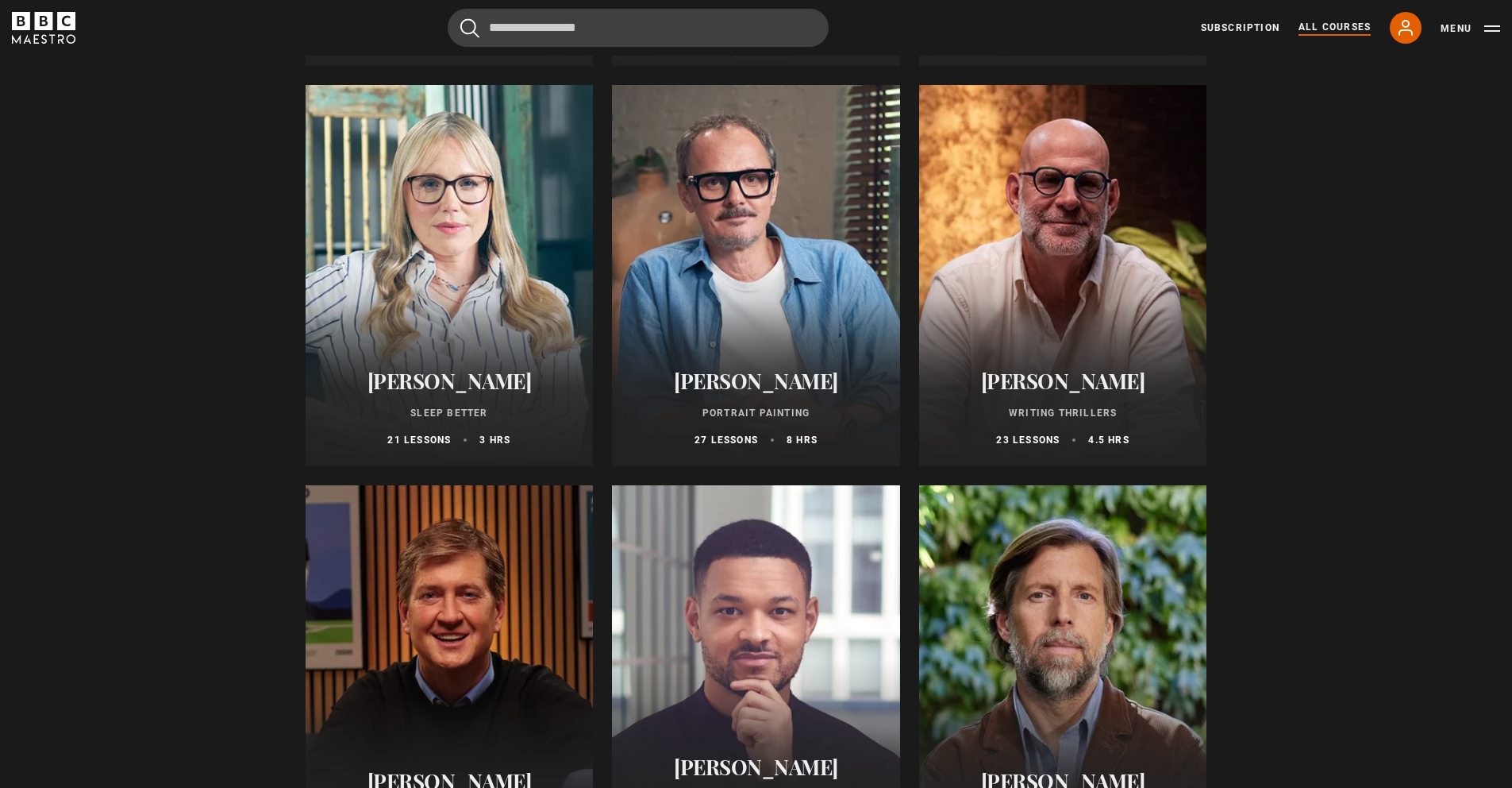
scroll to position [1608, 0]
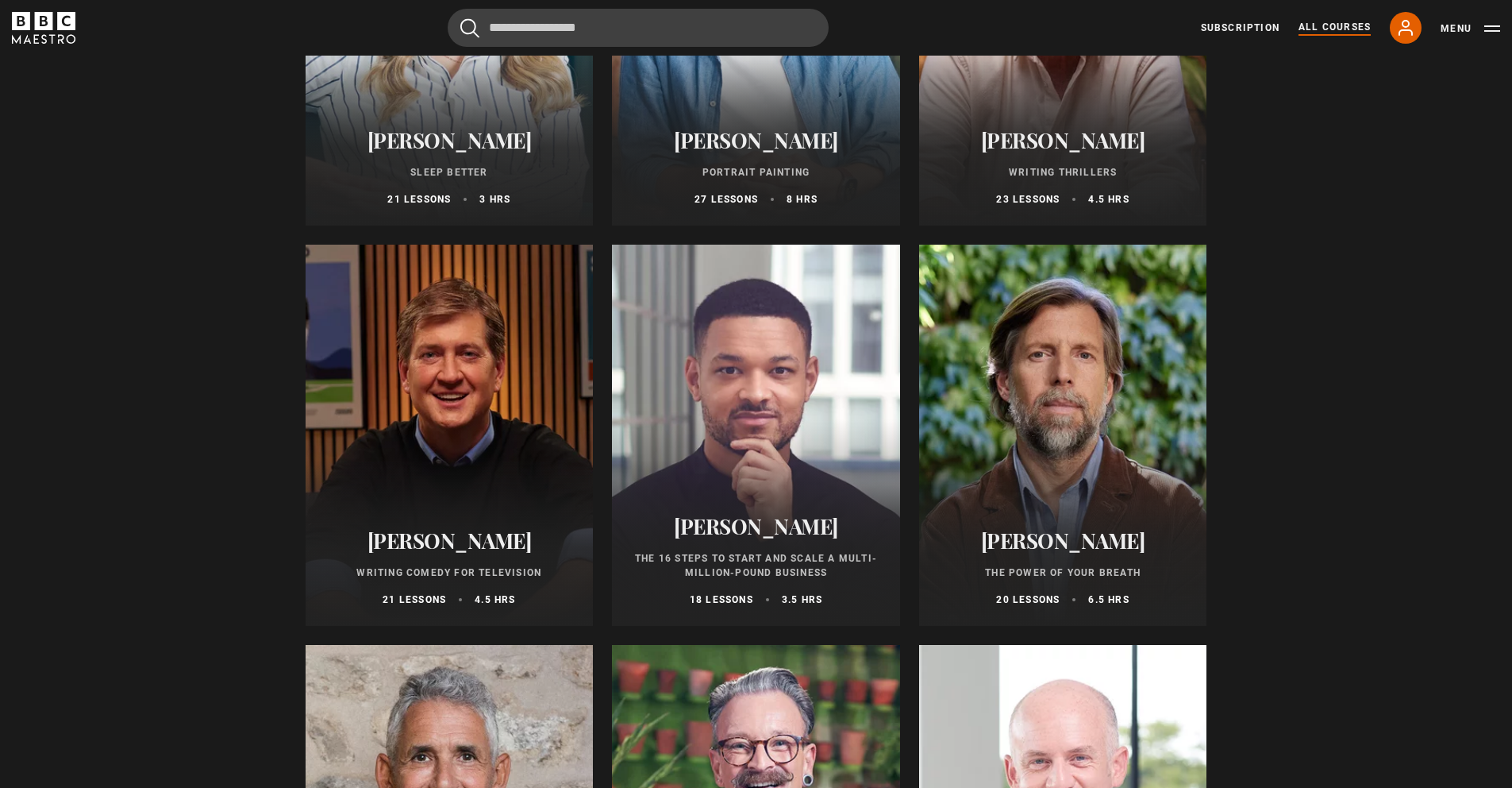
click at [721, 483] on div at bounding box center [756, 435] width 288 height 381
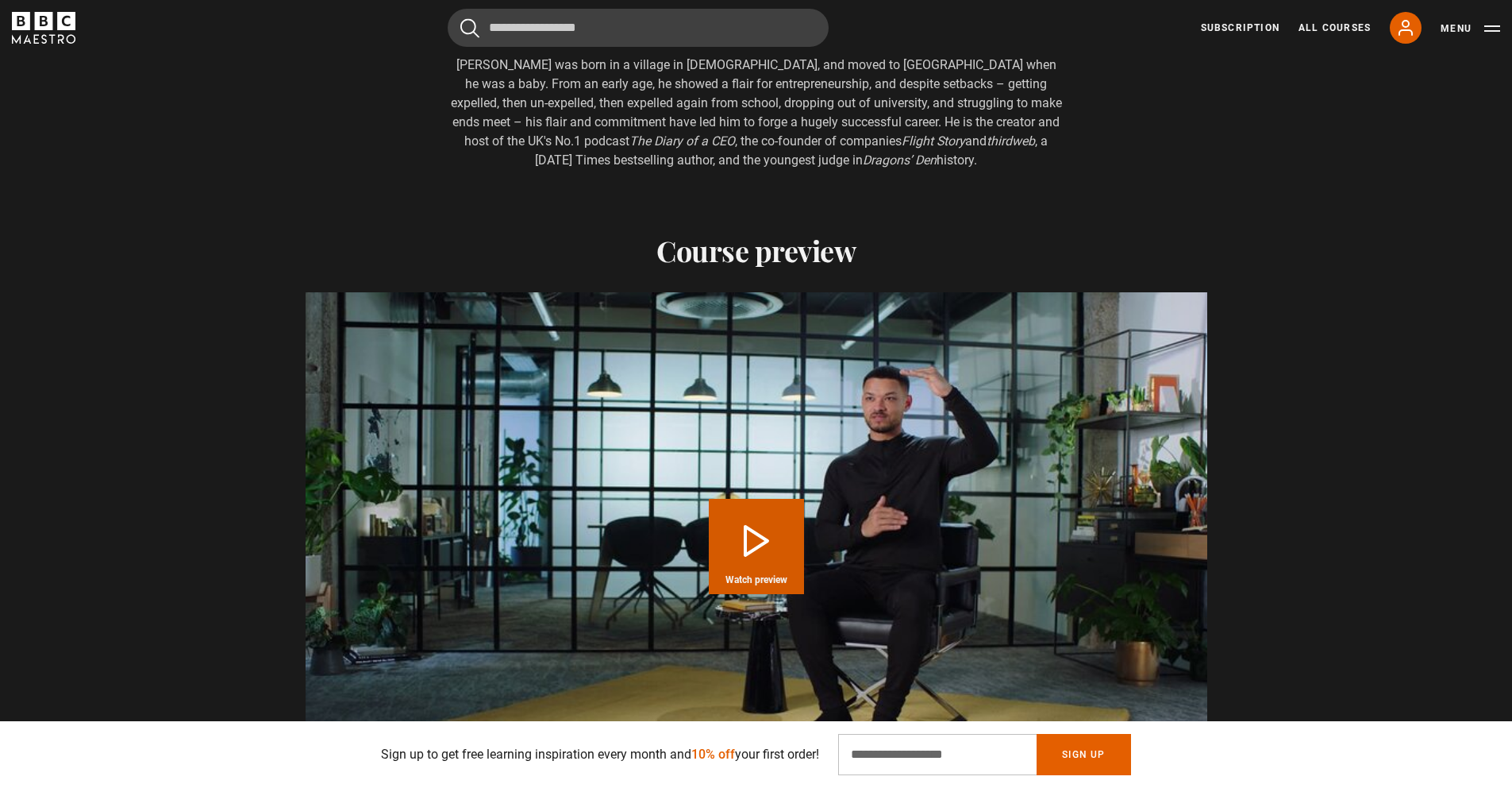
click at [777, 549] on button "Play Course overview for The 16 Steps to Start and Scale a Multi-Million-Pound …" at bounding box center [757, 546] width 96 height 96
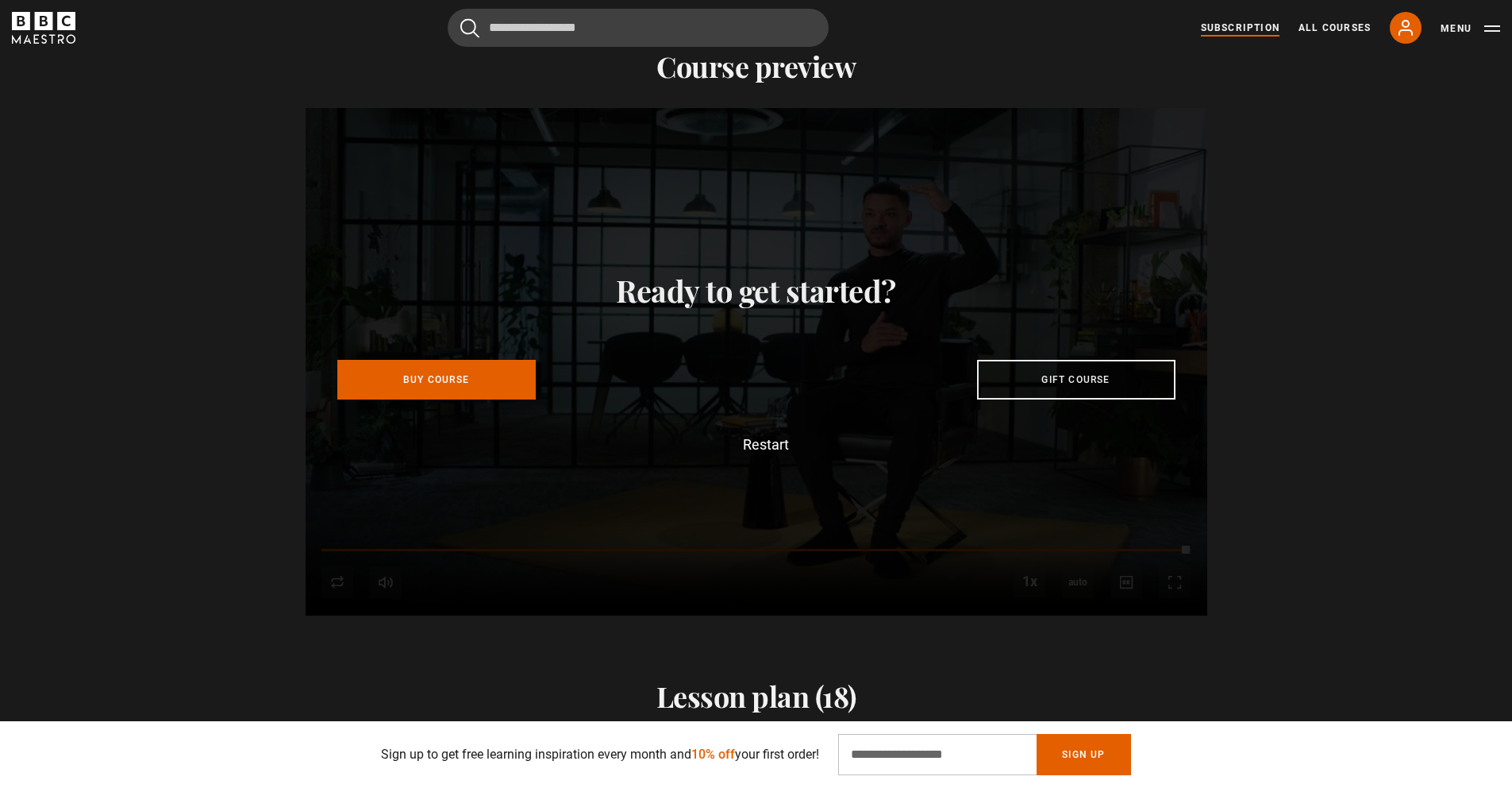
scroll to position [0, 1663]
click at [1346, 26] on link "All Courses" at bounding box center [1335, 27] width 73 height 15
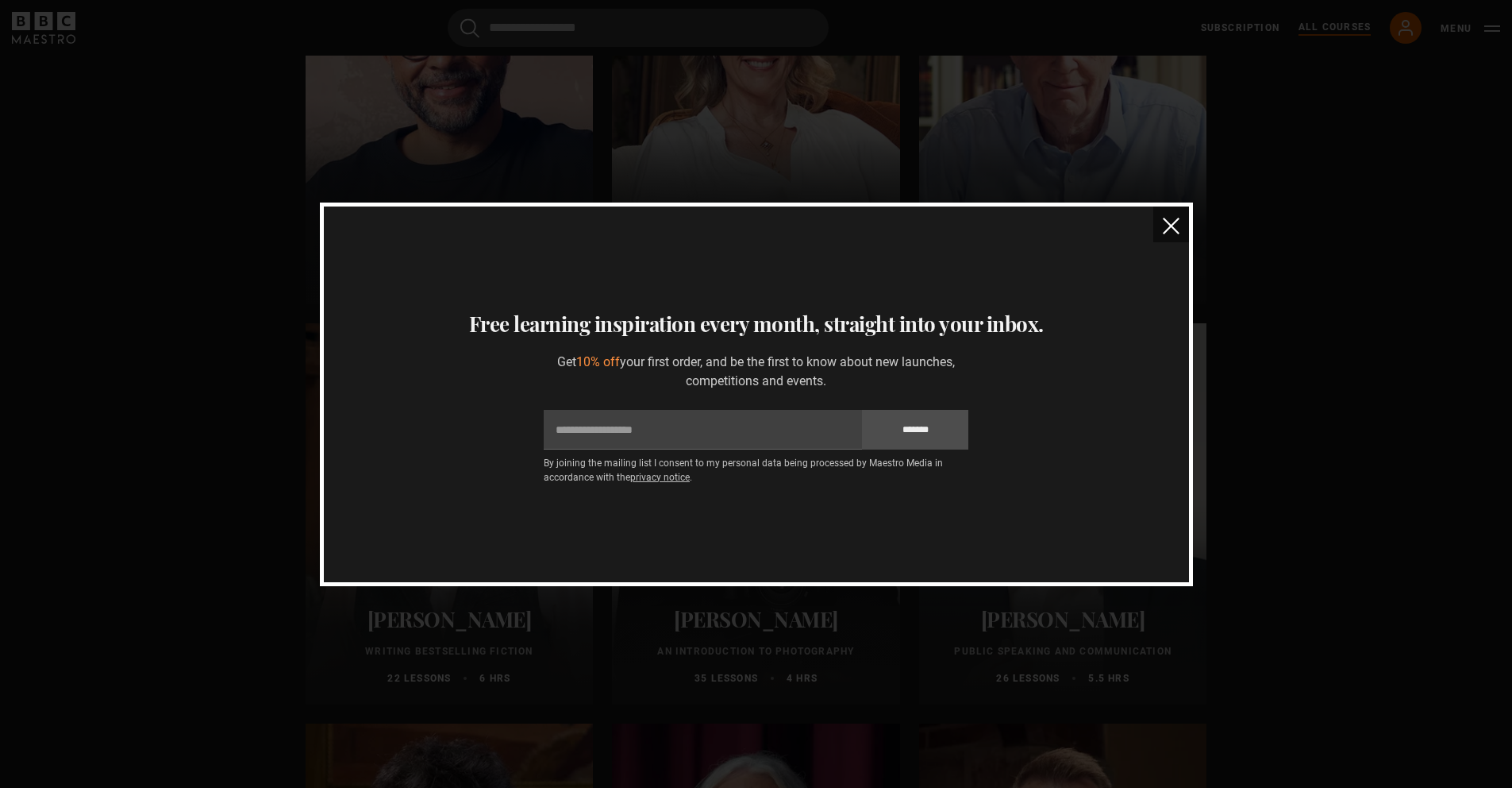
scroll to position [2107, 0]
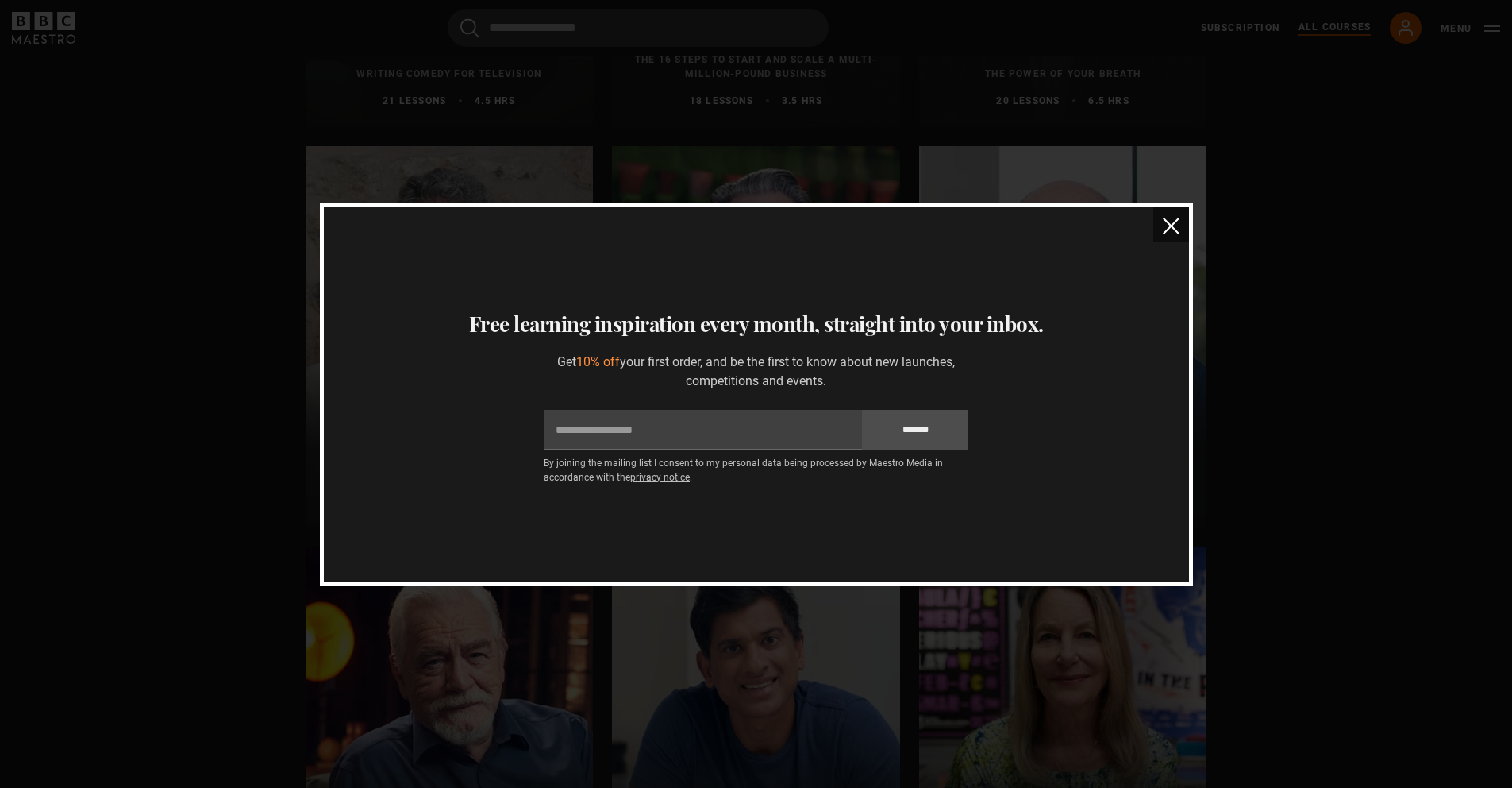
click at [1172, 234] on button "close" at bounding box center [1171, 225] width 36 height 36
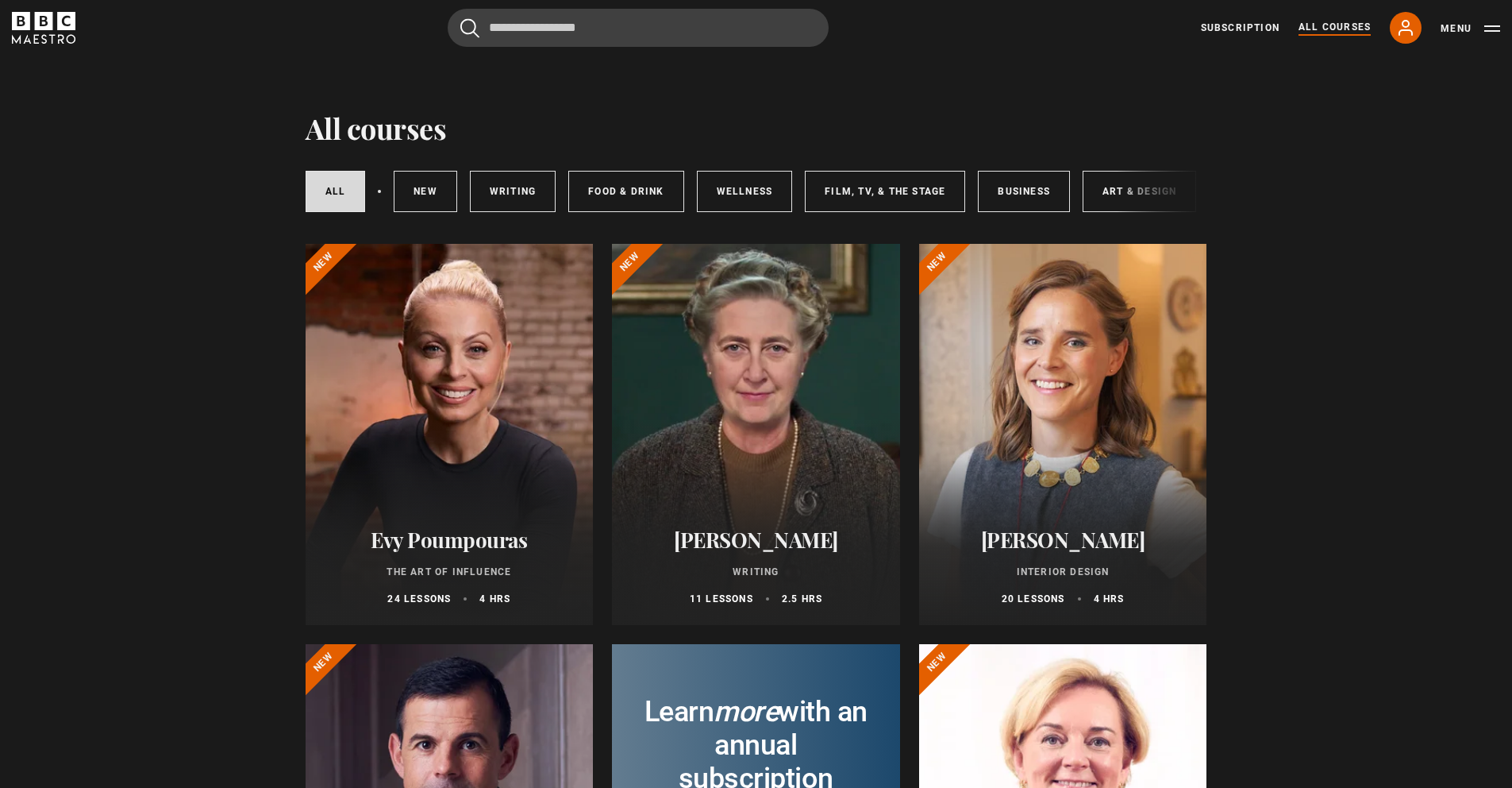
scroll to position [0, 0]
